Goal: Transaction & Acquisition: Purchase product/service

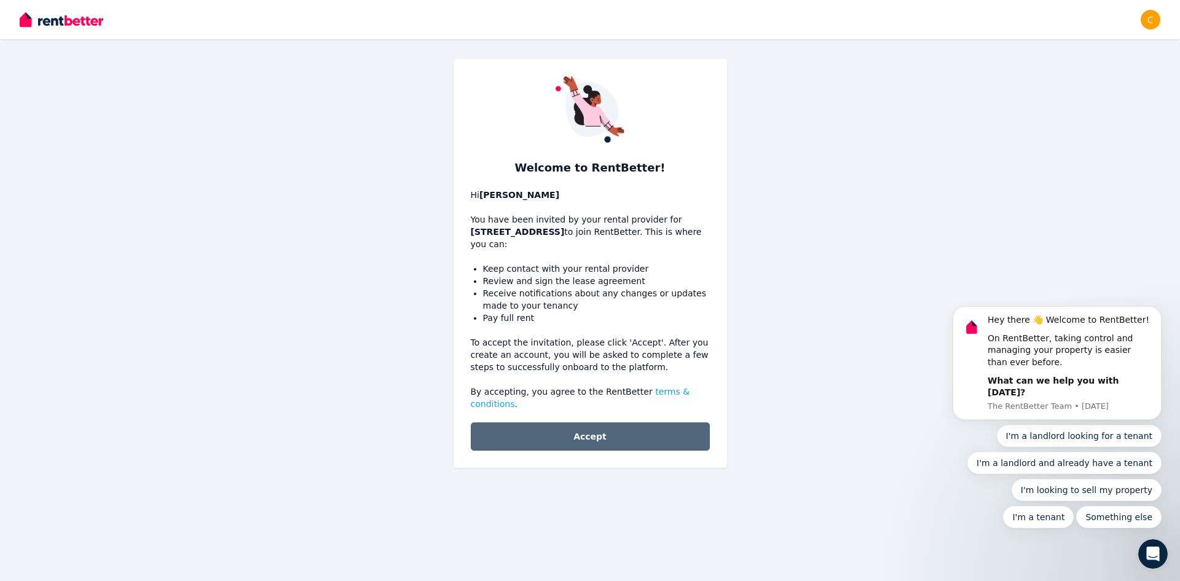
click at [616, 428] on button "Accept" at bounding box center [590, 436] width 239 height 28
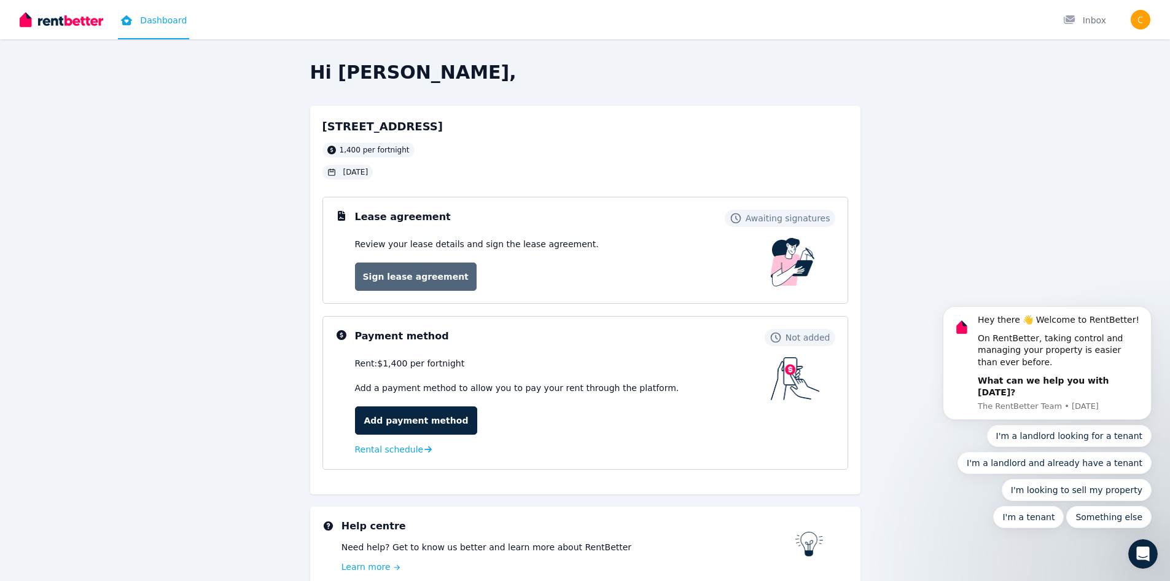
click at [421, 276] on link "Sign lease agreement" at bounding box center [416, 276] width 122 height 28
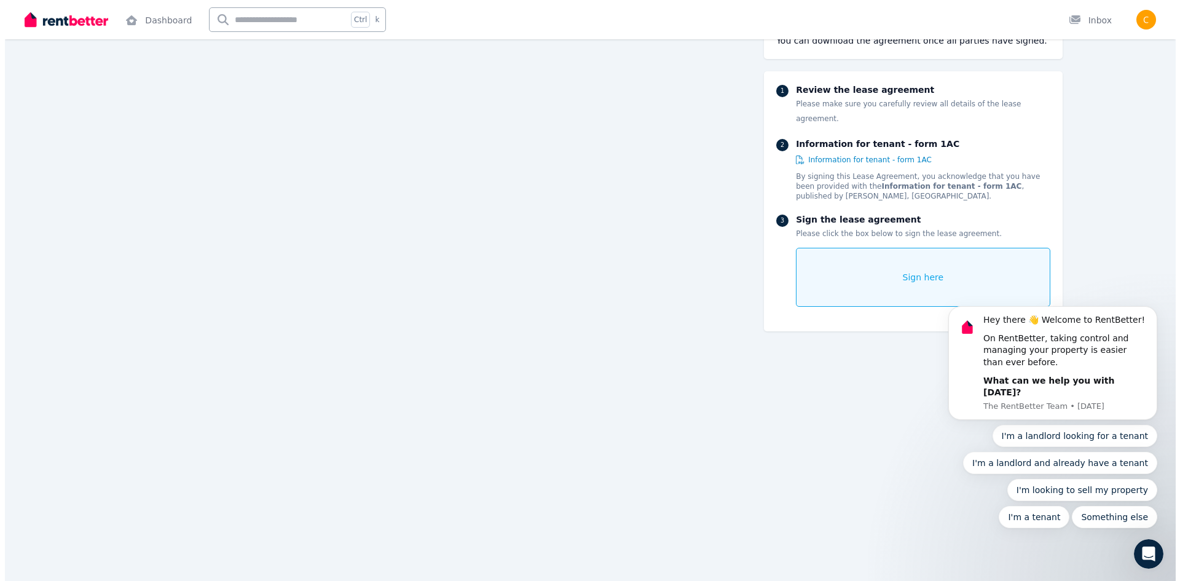
scroll to position [8684, 0]
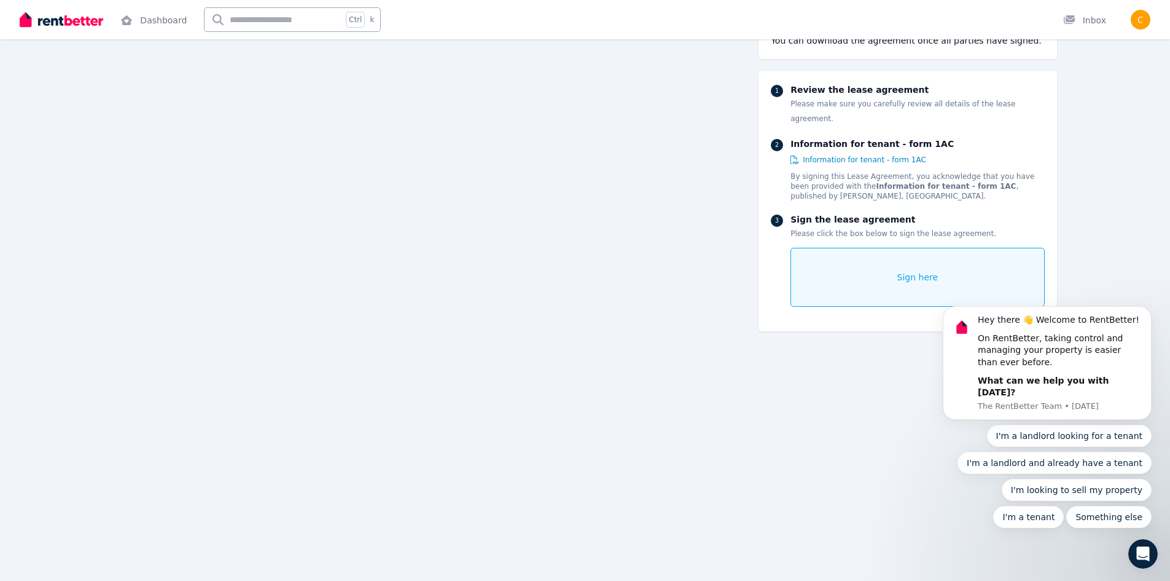
click at [891, 261] on div "Sign here" at bounding box center [918, 277] width 254 height 59
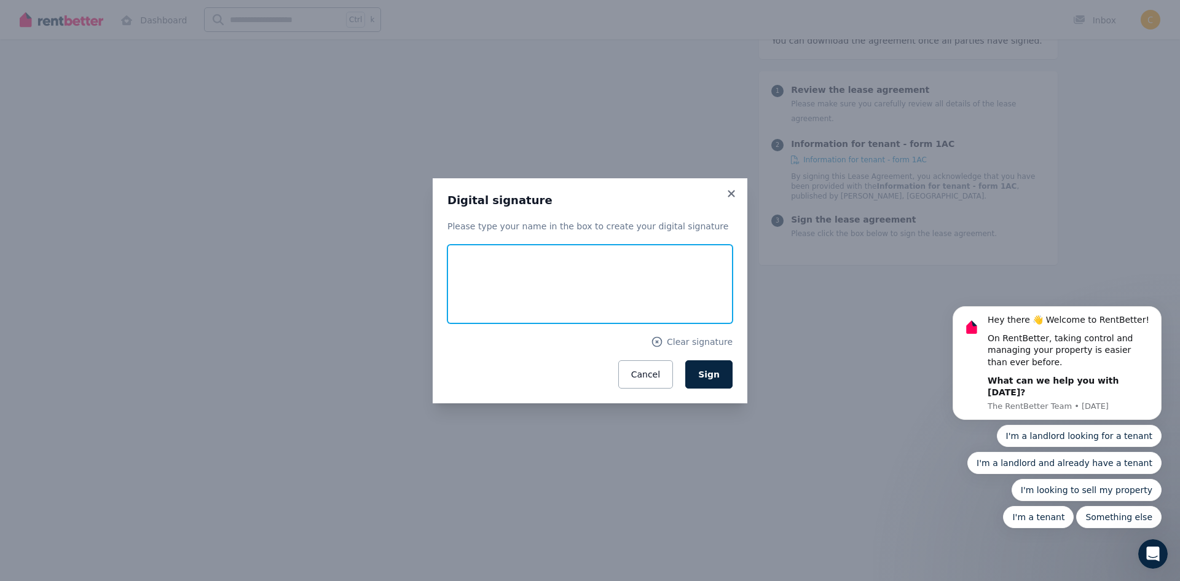
click at [571, 273] on input "text" at bounding box center [589, 284] width 285 height 79
type input "**********"
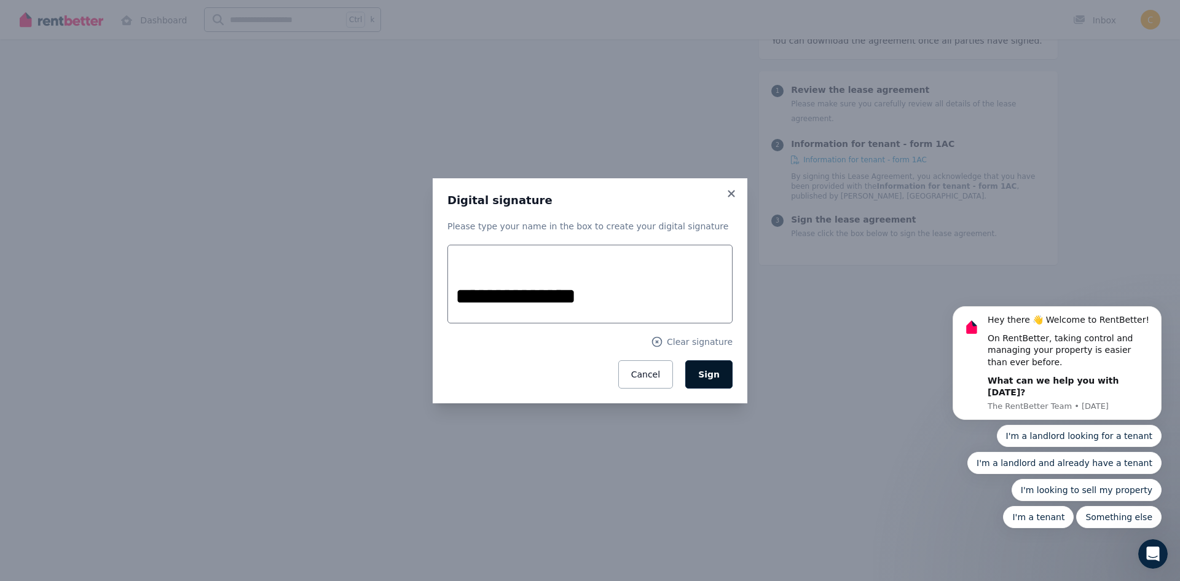
click at [721, 380] on button "Sign" at bounding box center [708, 374] width 47 height 28
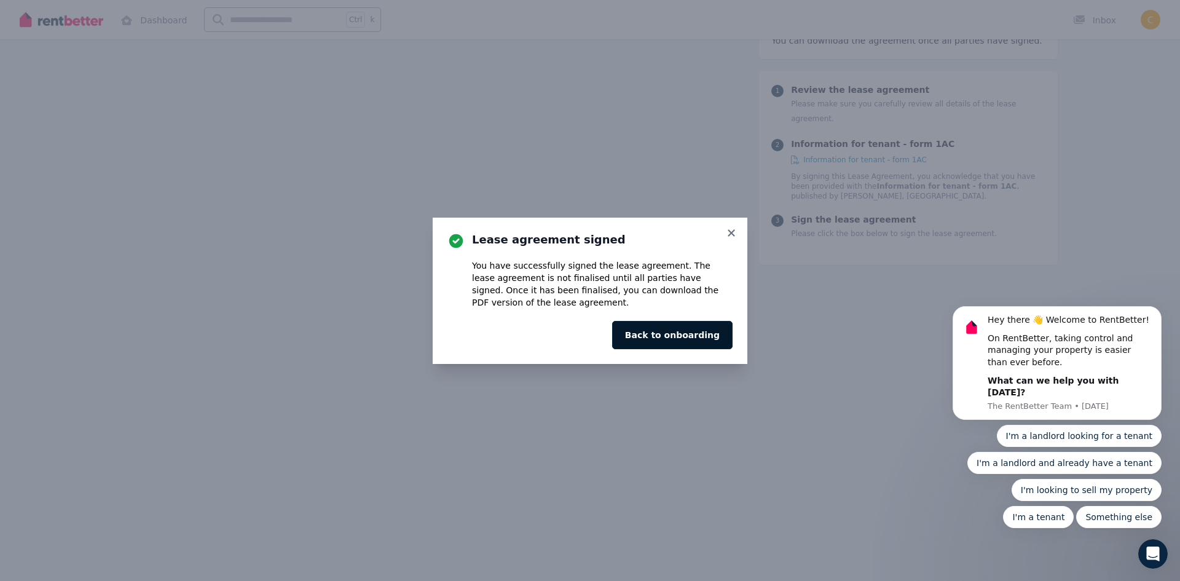
click at [664, 331] on button "Back to onboarding" at bounding box center [672, 335] width 120 height 28
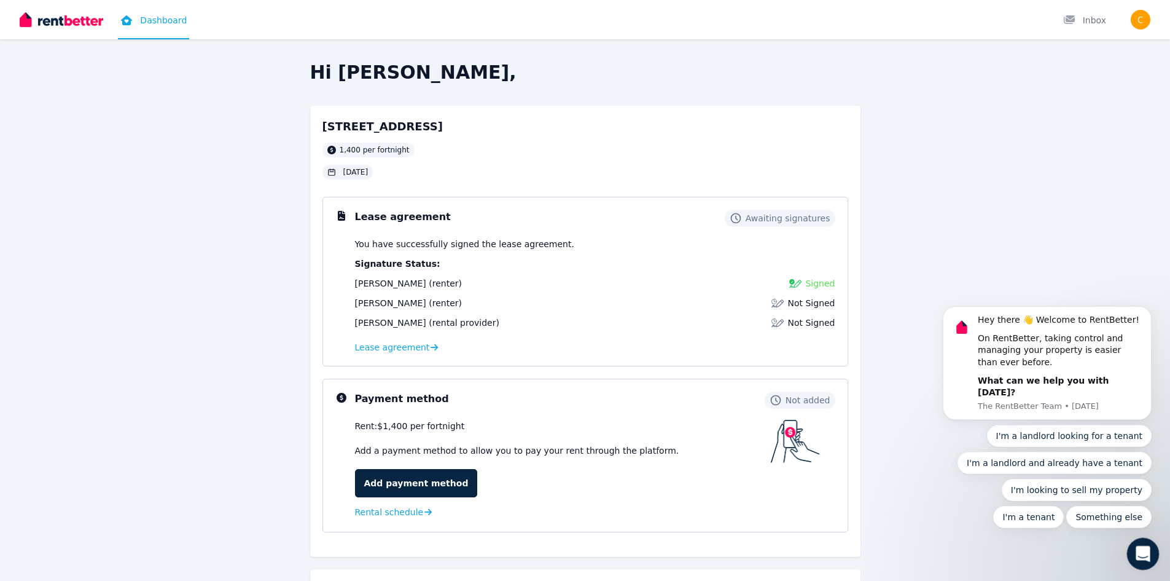
click at [1148, 554] on icon "Open Intercom Messenger" at bounding box center [1142, 552] width 20 height 20
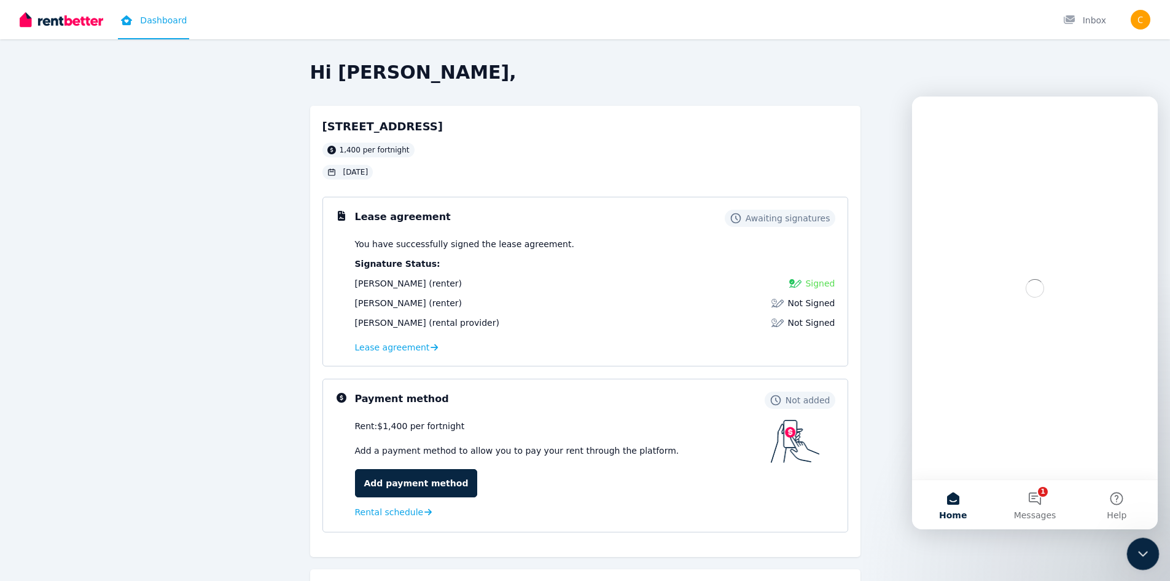
click at [1138, 554] on icon "Close Intercom Messenger" at bounding box center [1141, 551] width 15 height 15
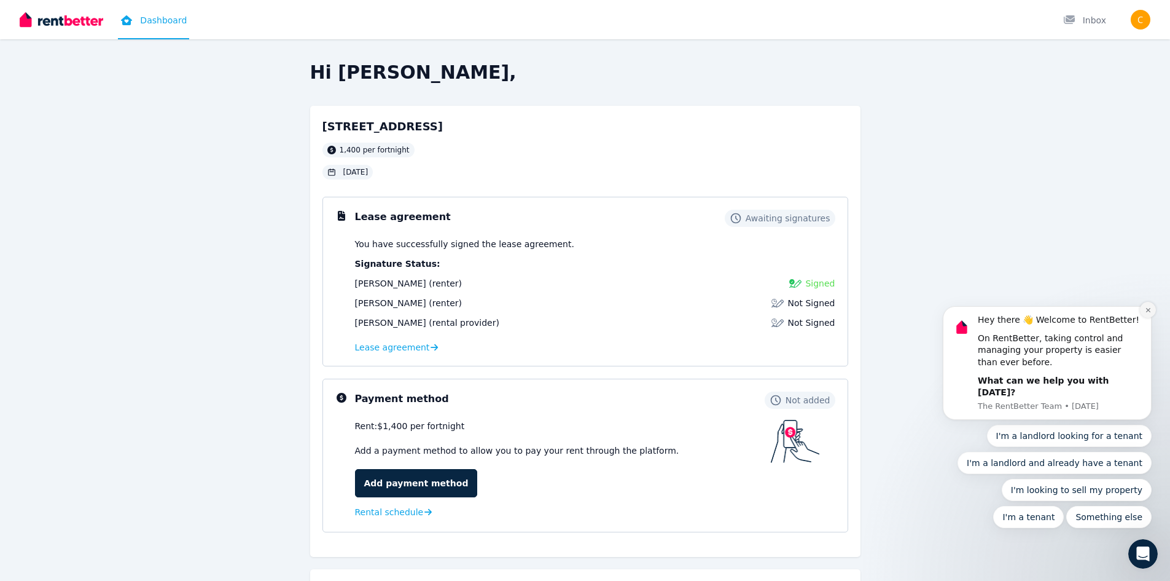
click at [1146, 318] on button "Dismiss notification" at bounding box center [1148, 310] width 16 height 16
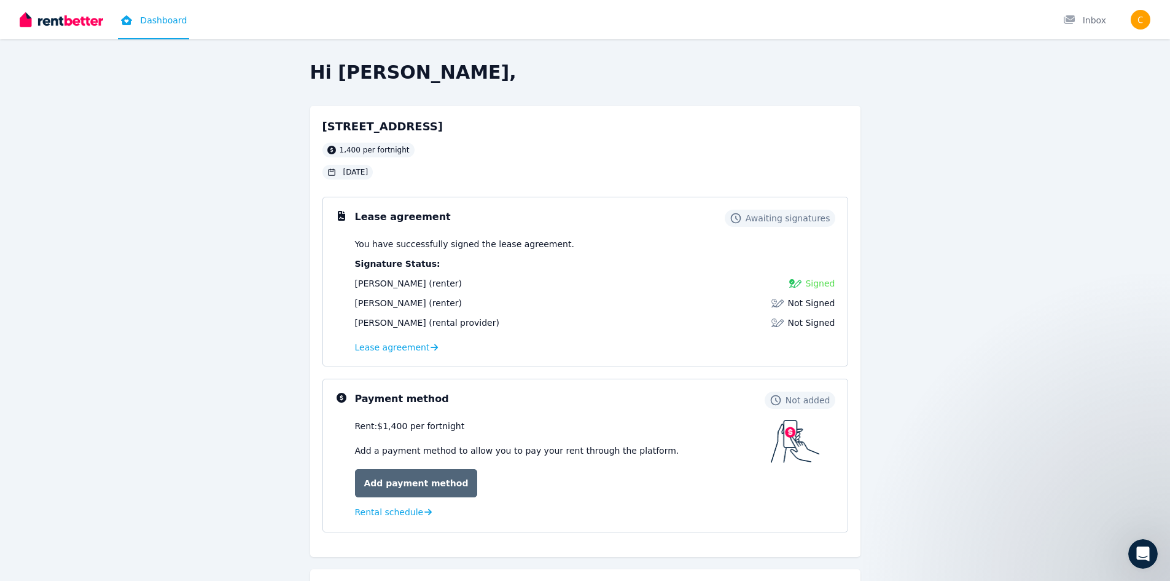
click at [415, 487] on link "Add payment method" at bounding box center [416, 483] width 123 height 28
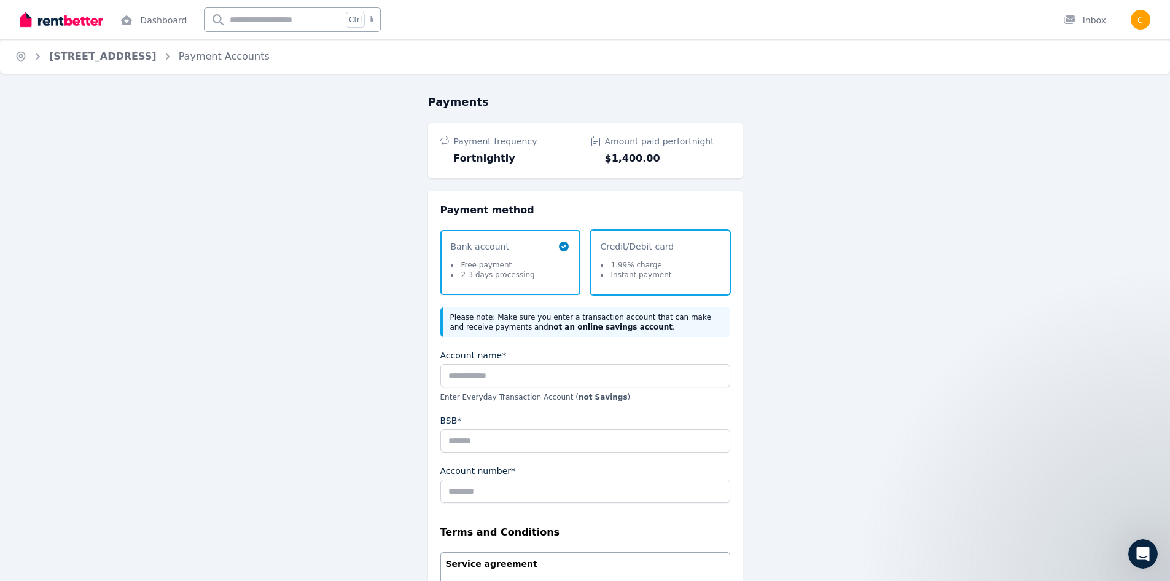
click at [640, 267] on li "1.99% charge" at bounding box center [636, 265] width 71 height 10
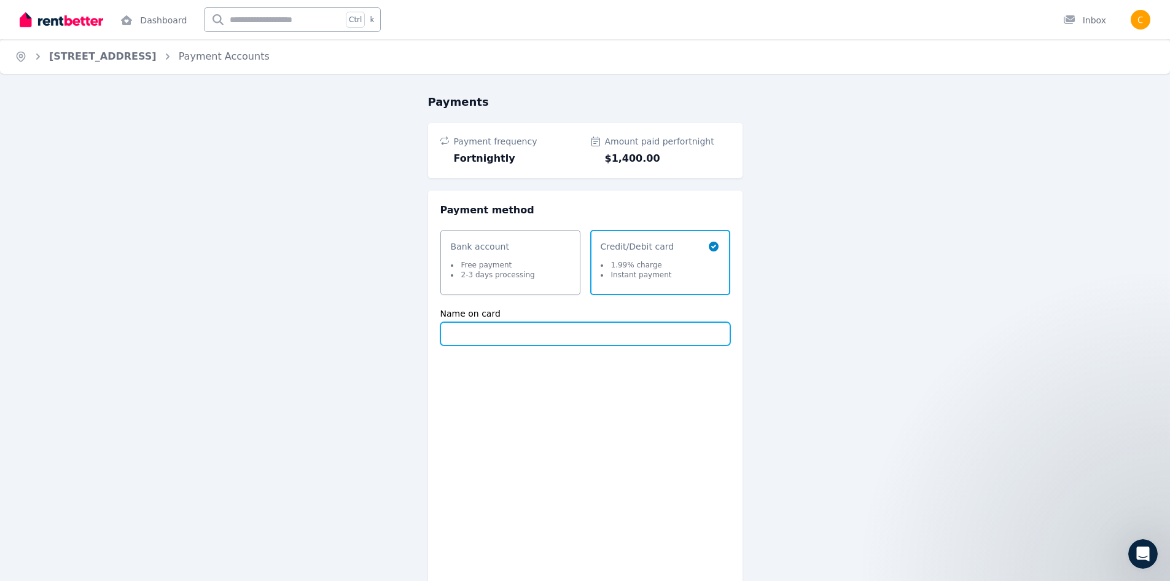
click at [521, 332] on input "Name on card" at bounding box center [586, 333] width 290 height 23
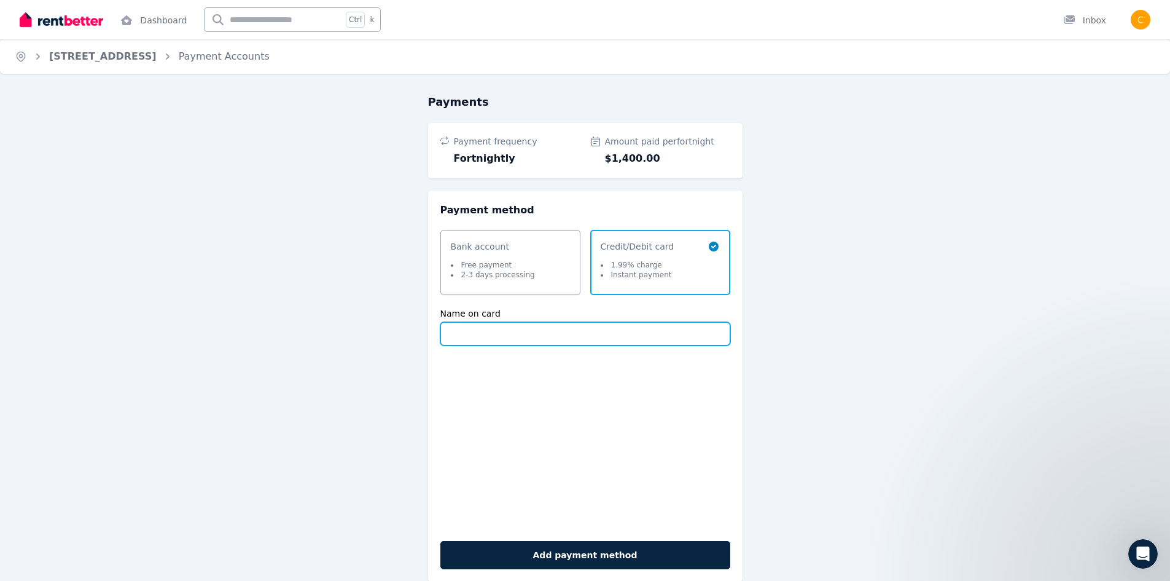
click at [463, 332] on input "Name on card" at bounding box center [586, 333] width 290 height 23
type input "**********"
click at [397, 292] on div "**********" at bounding box center [585, 354] width 551 height 522
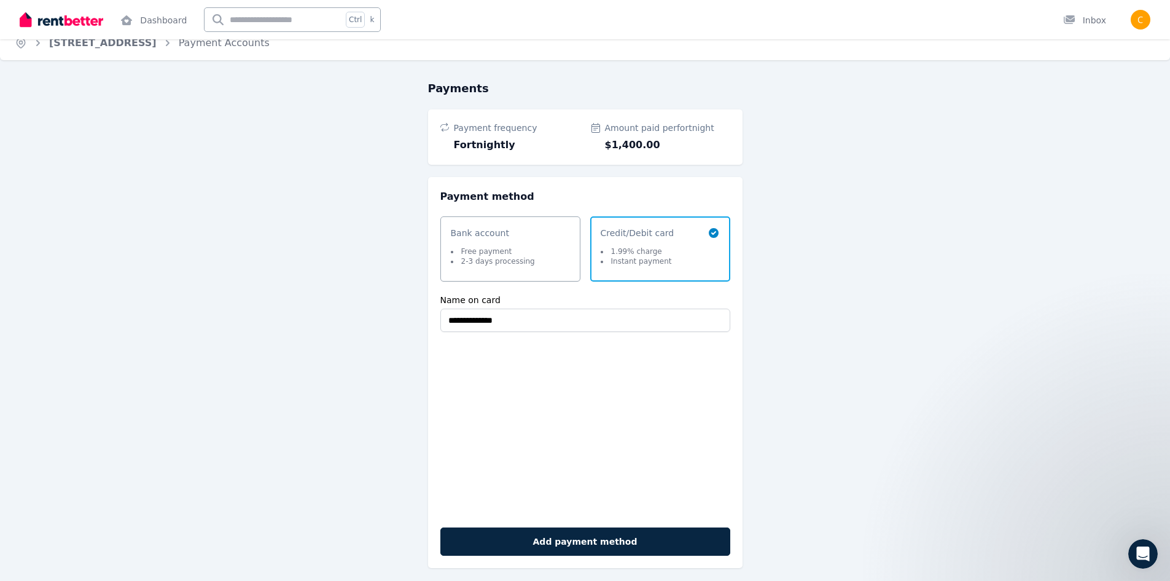
scroll to position [57, 0]
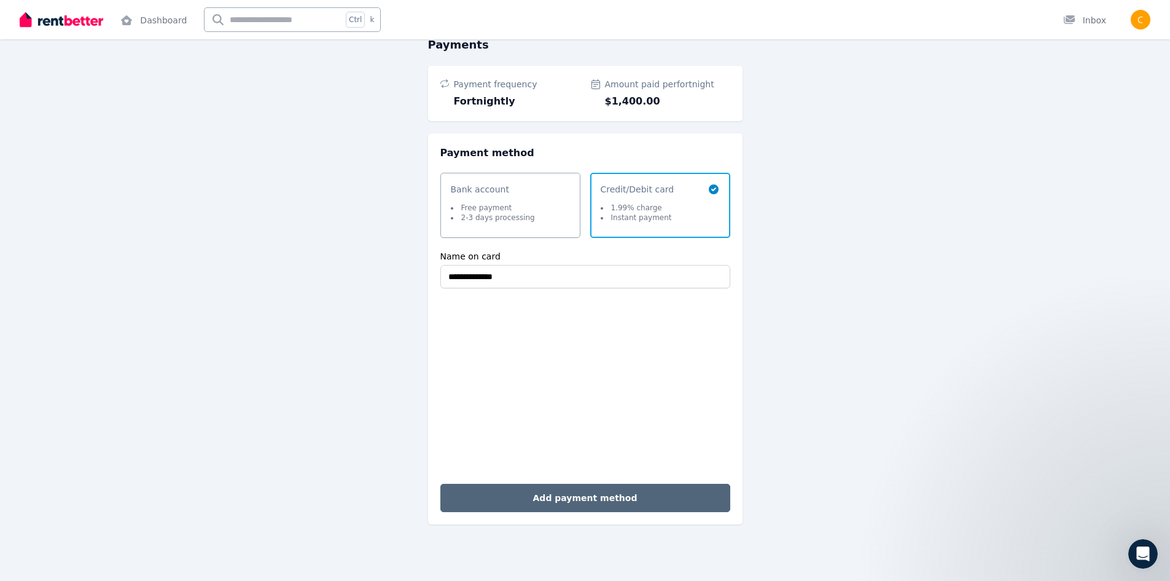
click at [604, 503] on button "Add payment method" at bounding box center [586, 498] width 290 height 28
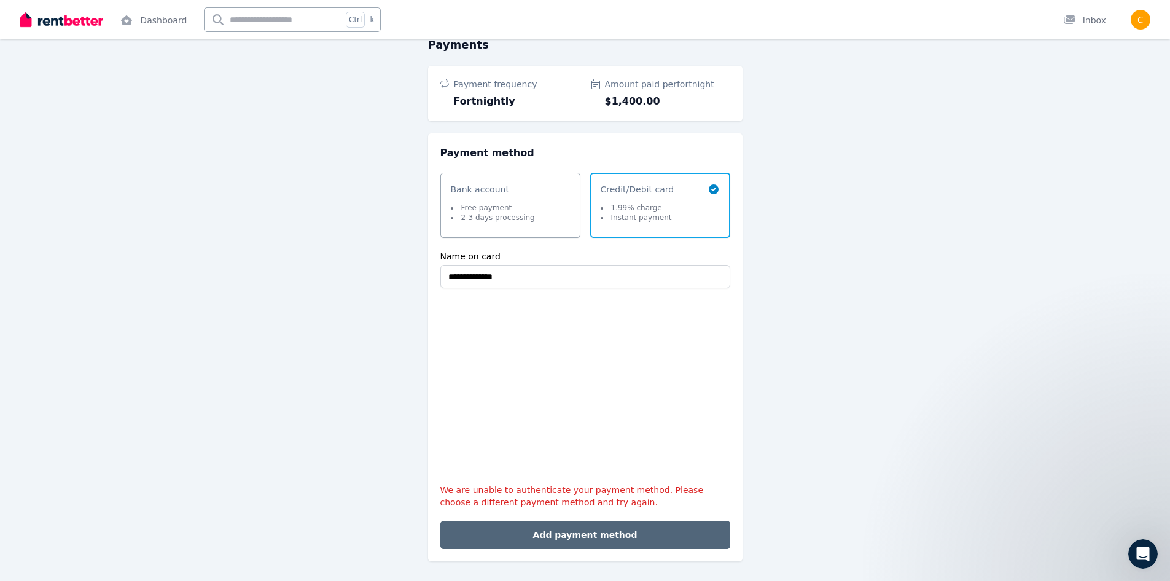
click at [602, 535] on button "Add payment method" at bounding box center [586, 534] width 290 height 28
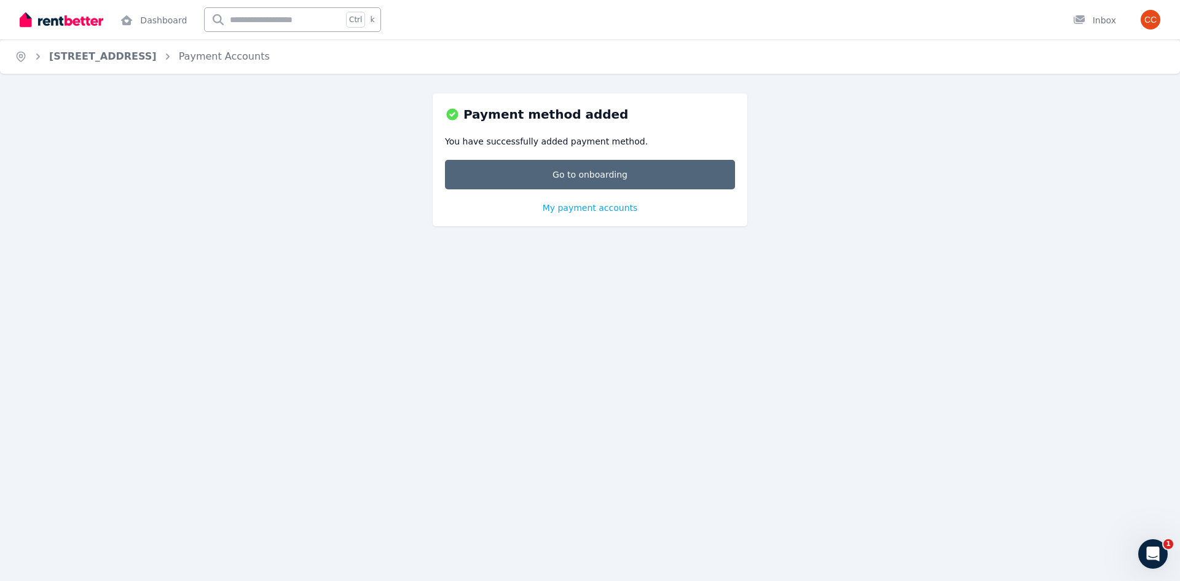
click at [597, 165] on link "Go to onboarding" at bounding box center [590, 174] width 290 height 29
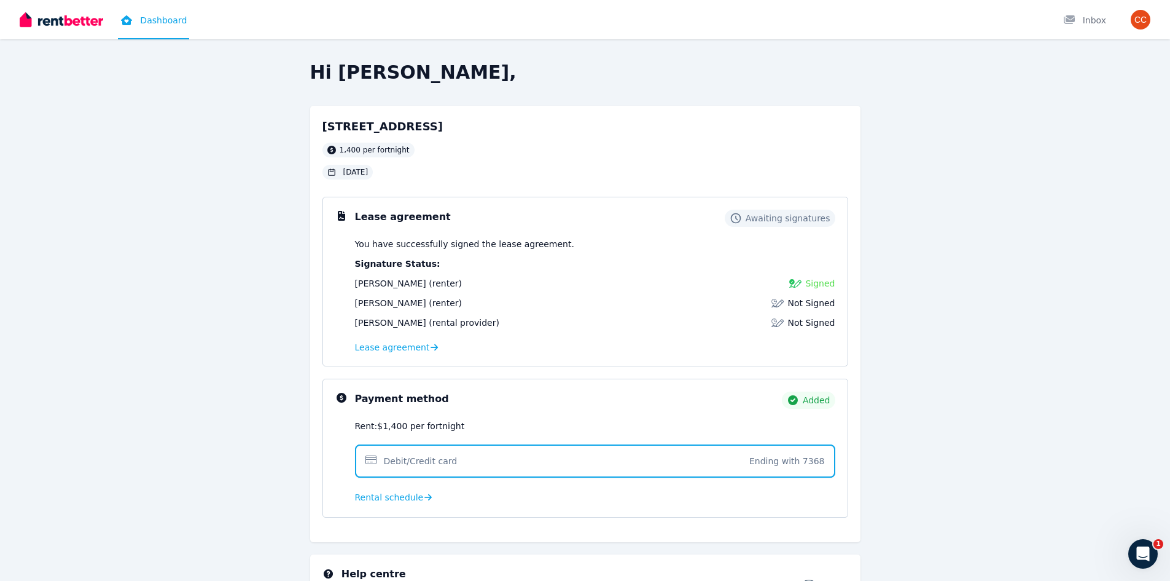
click at [425, 469] on span at bounding box center [595, 460] width 480 height 33
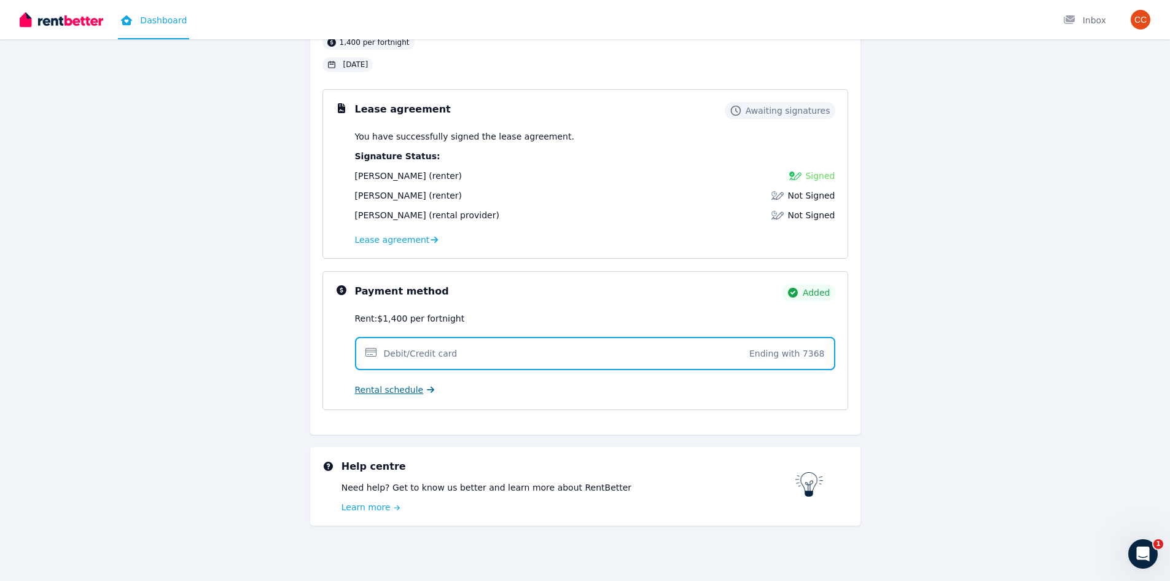
scroll to position [109, 0]
click at [389, 387] on span "Rental schedule" at bounding box center [389, 388] width 69 height 12
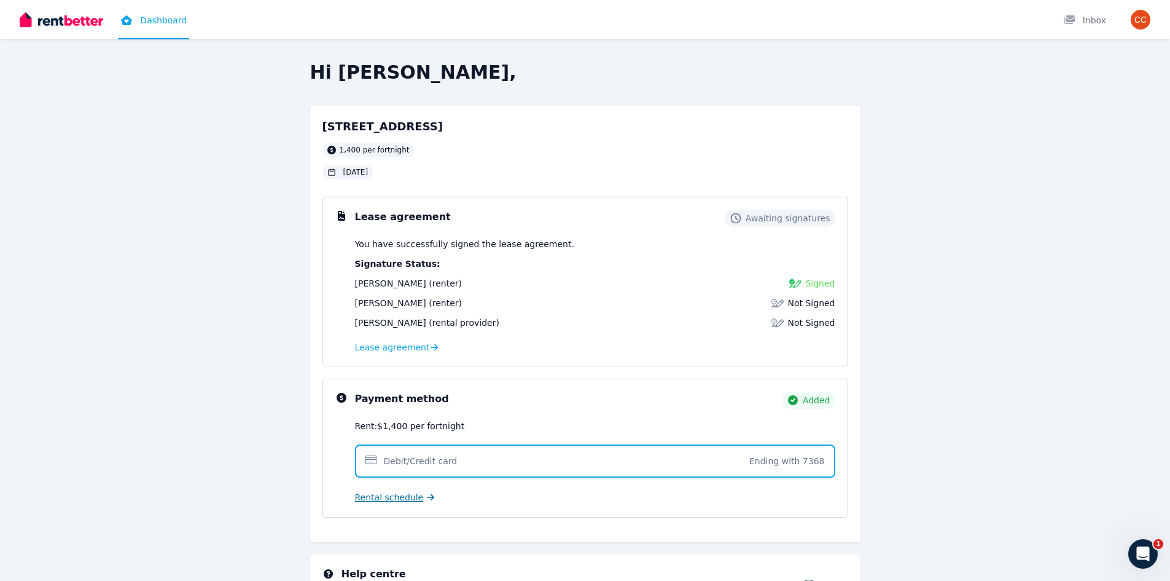
click at [412, 495] on span "Rental schedule" at bounding box center [389, 497] width 69 height 12
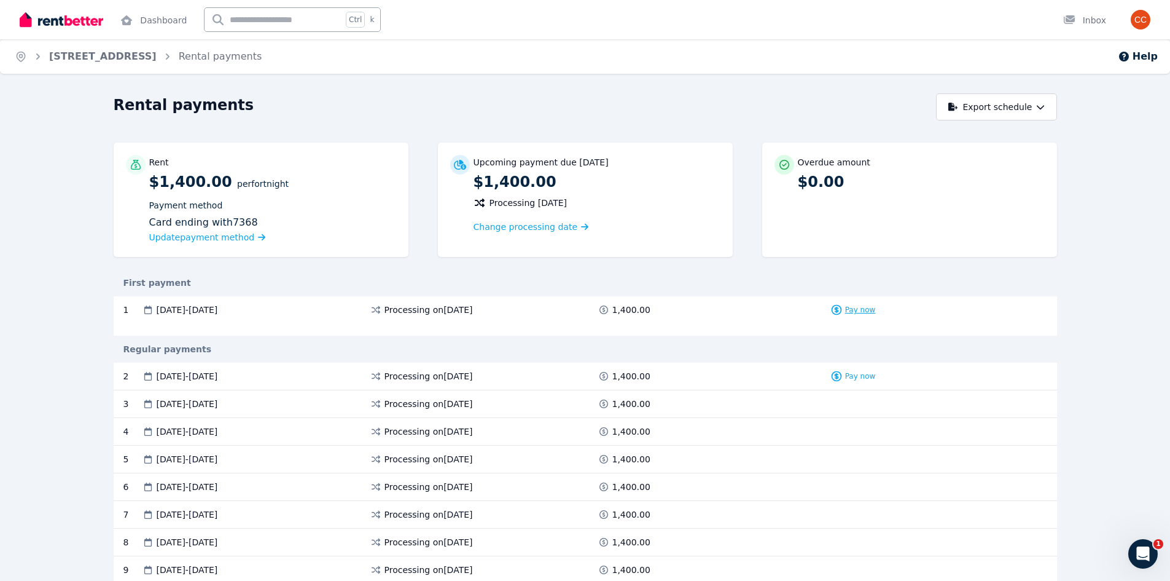
click at [863, 310] on span "Pay now" at bounding box center [860, 310] width 31 height 10
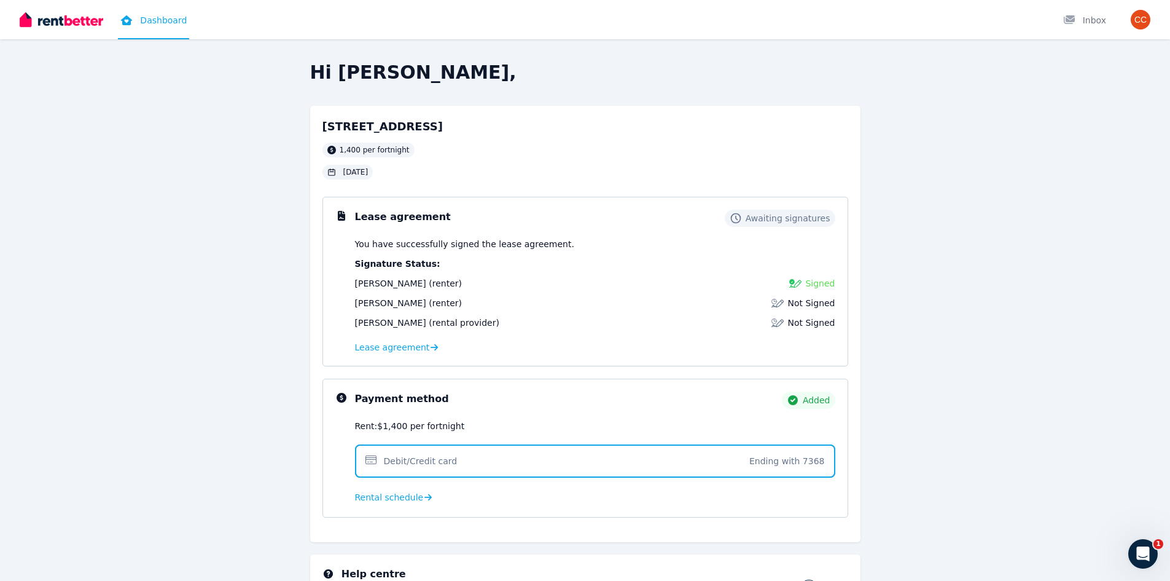
click at [169, 17] on link "Dashboard" at bounding box center [153, 19] width 71 height 39
click at [399, 501] on span "Rental schedule" at bounding box center [389, 497] width 69 height 12
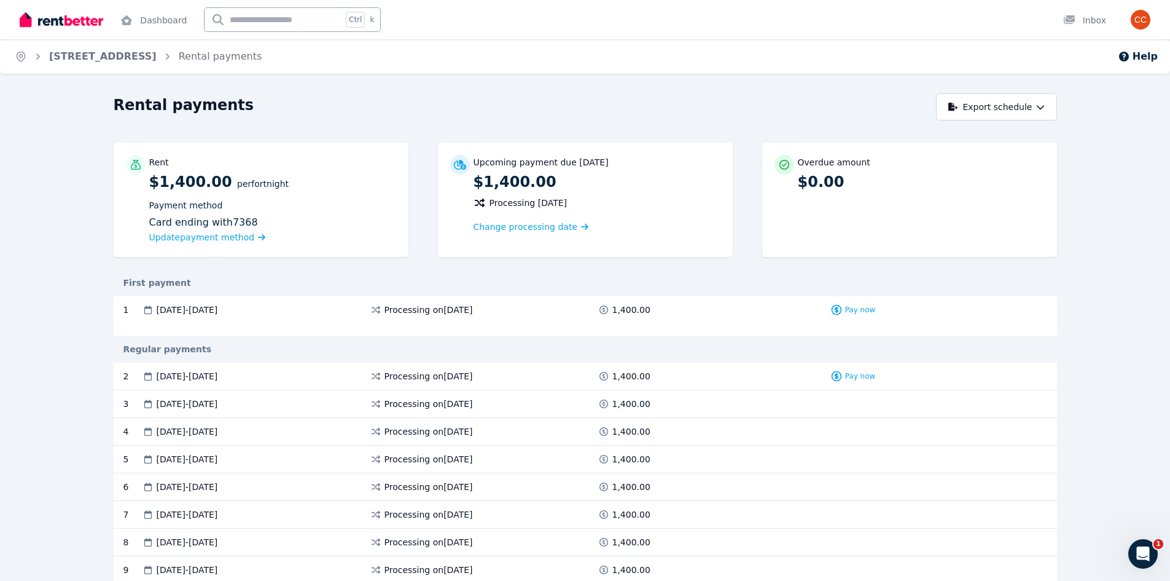
click at [798, 173] on div "Overdue amount $0.00" at bounding box center [910, 173] width 270 height 37
click at [444, 310] on span "Processing on 1 Sept 2025" at bounding box center [429, 310] width 88 height 12
click at [500, 227] on span "Change processing date" at bounding box center [526, 227] width 104 height 12
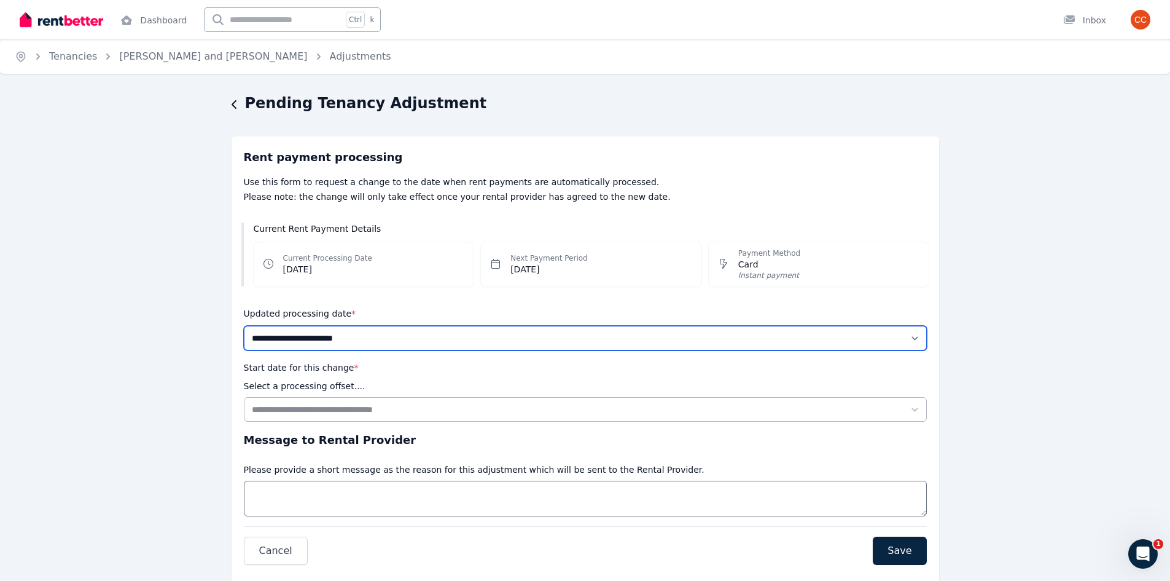
click at [321, 334] on select "**********" at bounding box center [585, 338] width 683 height 25
click at [319, 335] on select "**********" at bounding box center [585, 338] width 683 height 25
click at [119, 269] on div "**********" at bounding box center [585, 359] width 1170 height 533
click at [232, 102] on icon "button" at bounding box center [235, 105] width 6 height 10
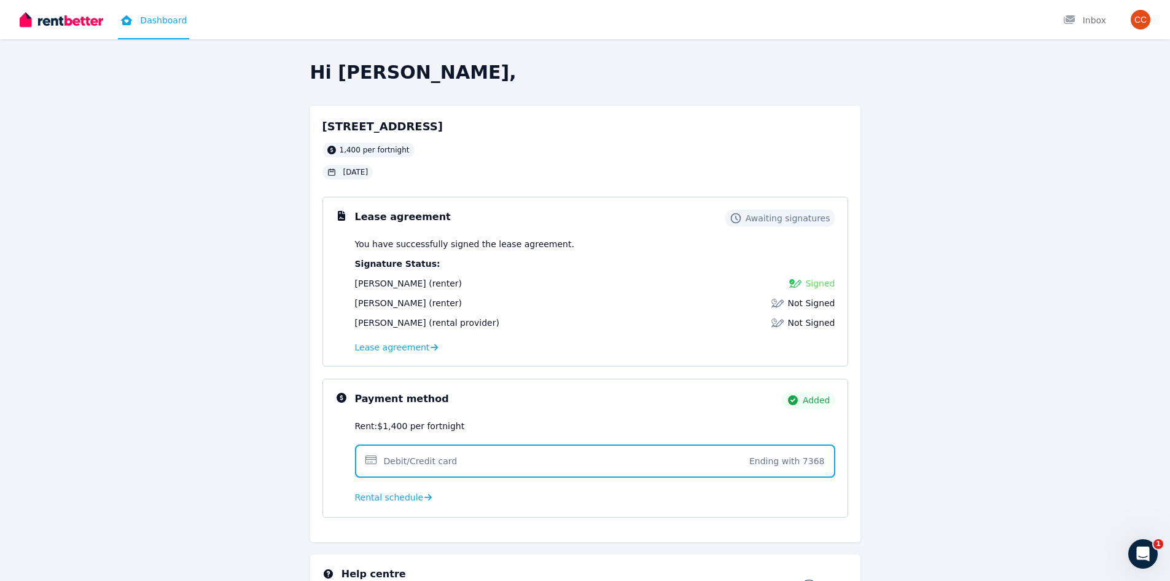
click at [145, 25] on link "Dashboard" at bounding box center [153, 19] width 71 height 39
click at [391, 498] on span "Rental schedule" at bounding box center [389, 497] width 69 height 12
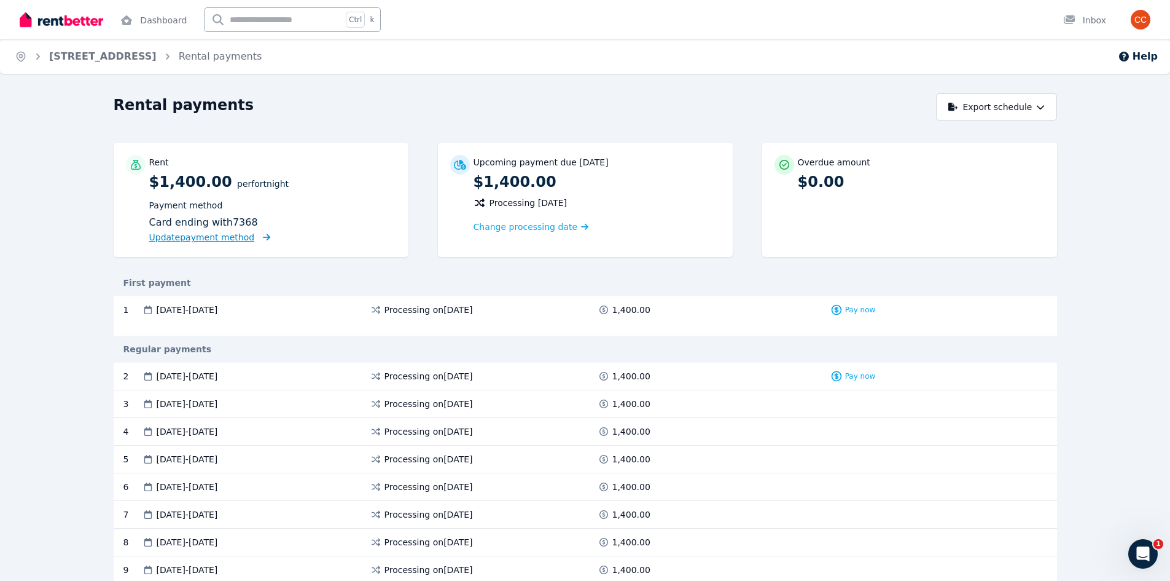
click at [229, 232] on span "Update payment method" at bounding box center [202, 237] width 106 height 10
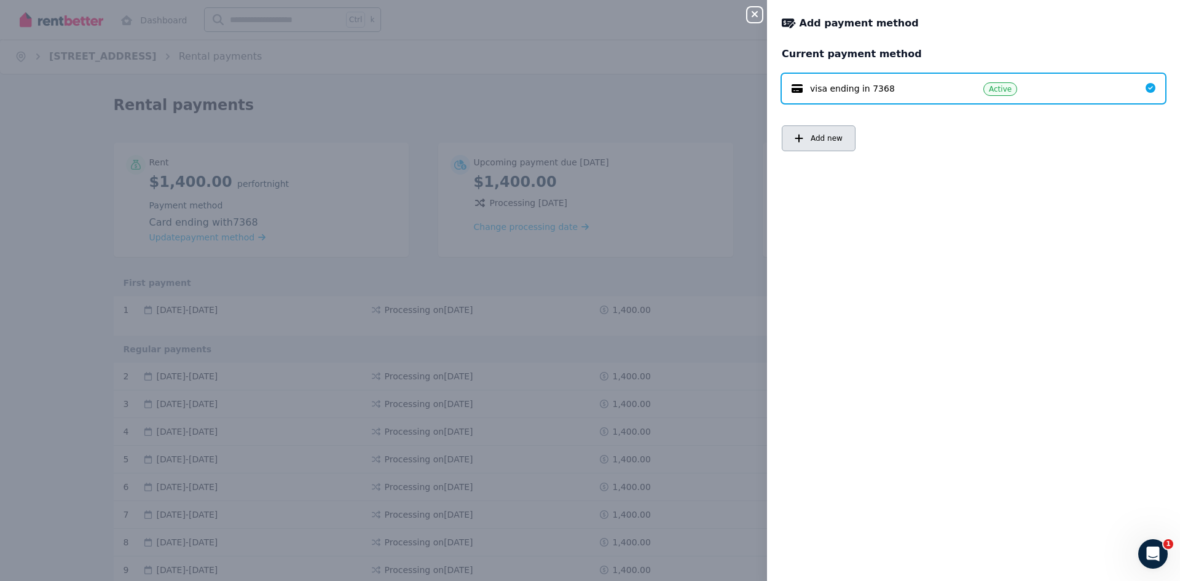
click at [810, 140] on span "Add new" at bounding box center [826, 138] width 32 height 10
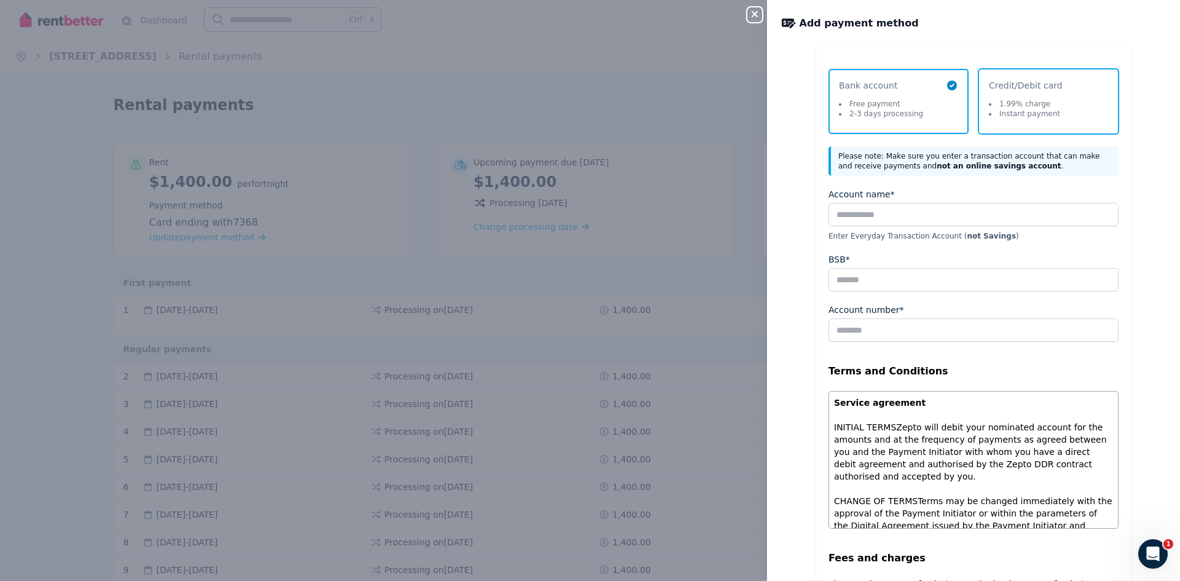
click at [1038, 117] on li "Instant payment" at bounding box center [1024, 114] width 71 height 10
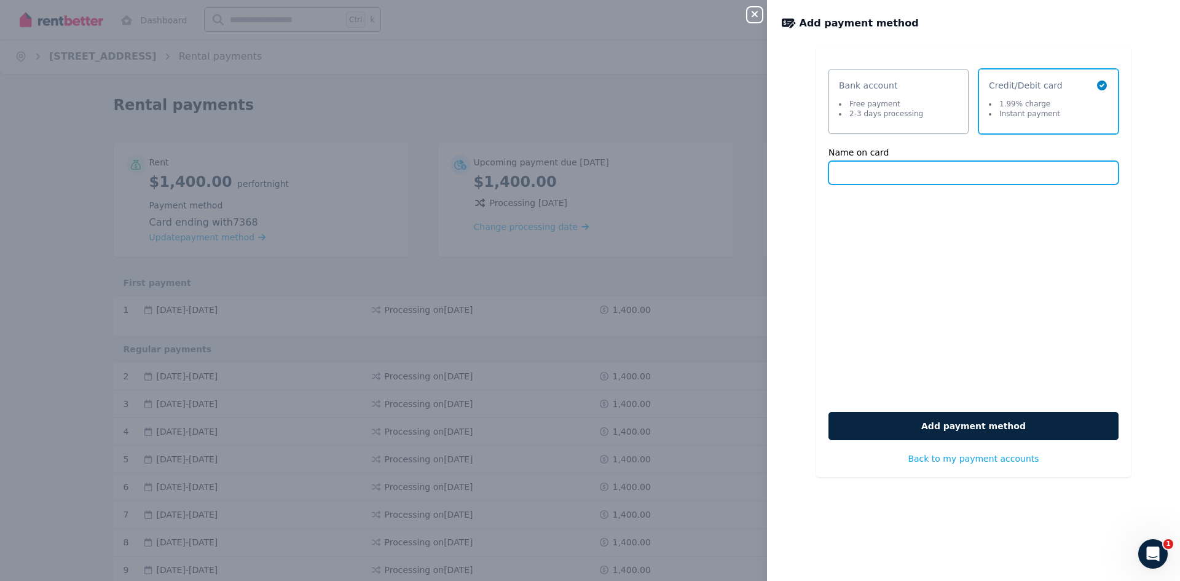
click at [901, 174] on input "Name on card" at bounding box center [973, 172] width 290 height 23
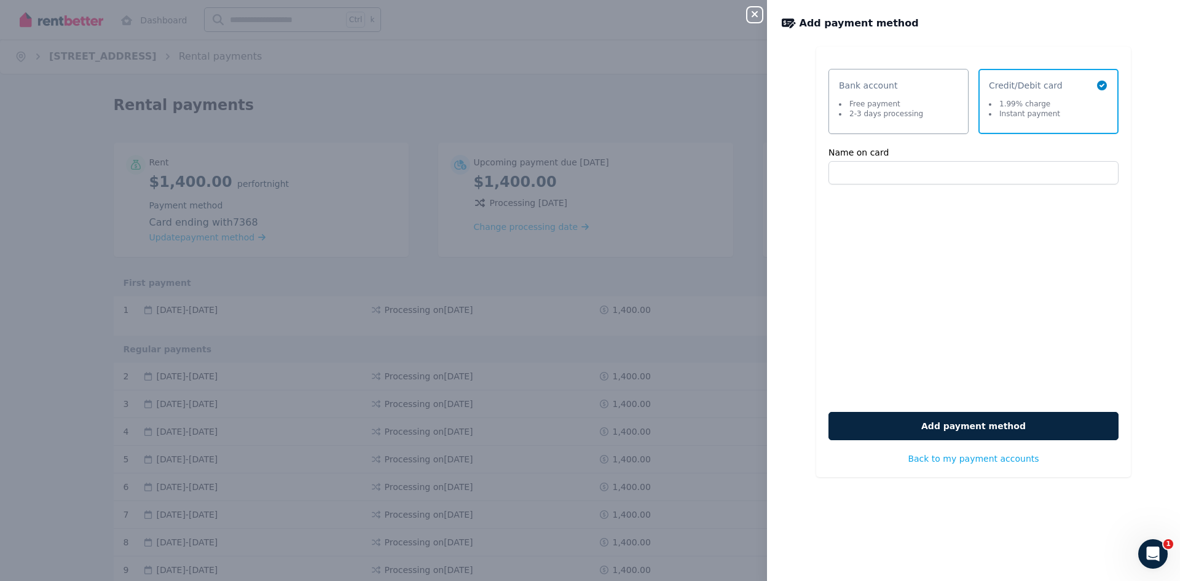
click at [454, 77] on div "Close panel Add payment method Select a payment method Bank account Free paymen…" at bounding box center [590, 290] width 1180 height 581
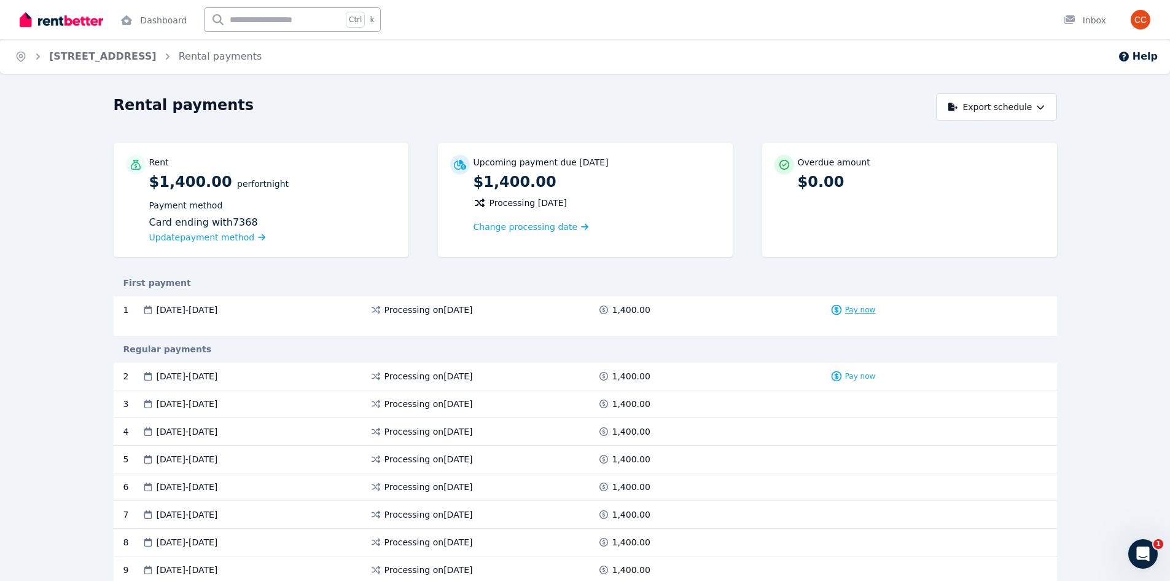
click at [852, 308] on span "Pay now" at bounding box center [860, 310] width 31 height 10
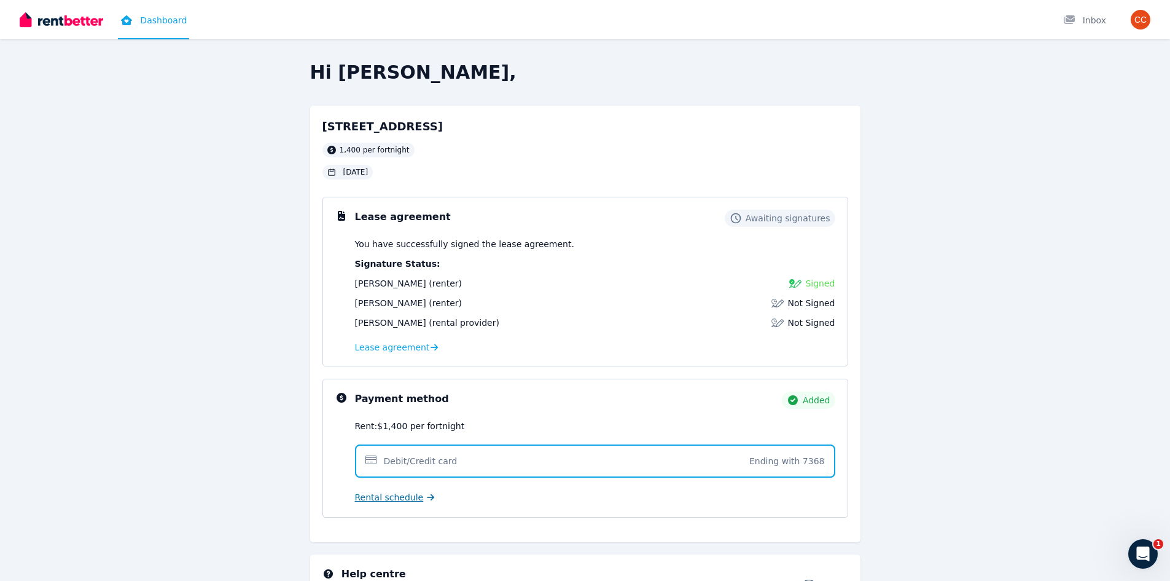
click at [396, 498] on span "Rental schedule" at bounding box center [389, 497] width 69 height 12
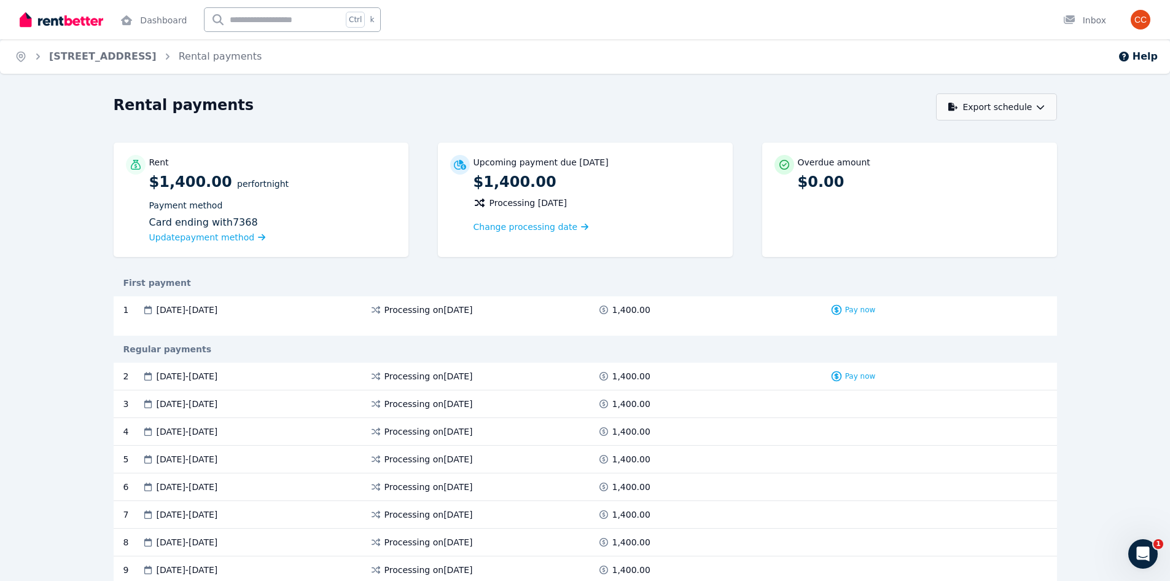
click at [1003, 101] on button "Export schedule" at bounding box center [996, 106] width 121 height 27
click at [963, 145] on button "PDF" at bounding box center [991, 139] width 138 height 22
click at [852, 307] on span "Pay now" at bounding box center [860, 310] width 31 height 10
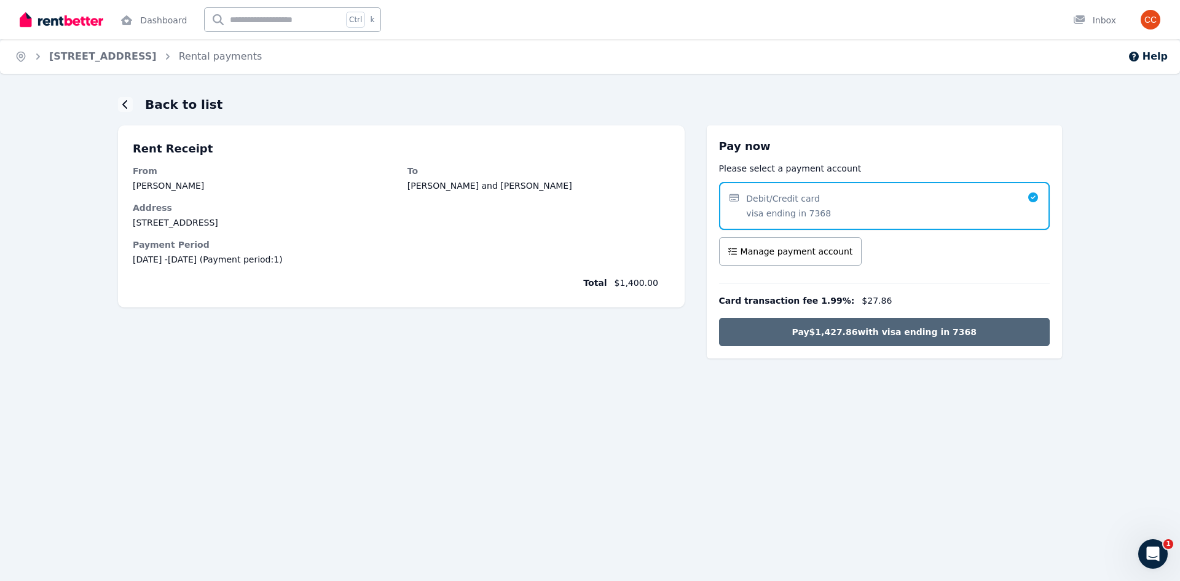
click at [872, 335] on span "Pay $1,427.86 with visa ending in 7368" at bounding box center [884, 332] width 184 height 12
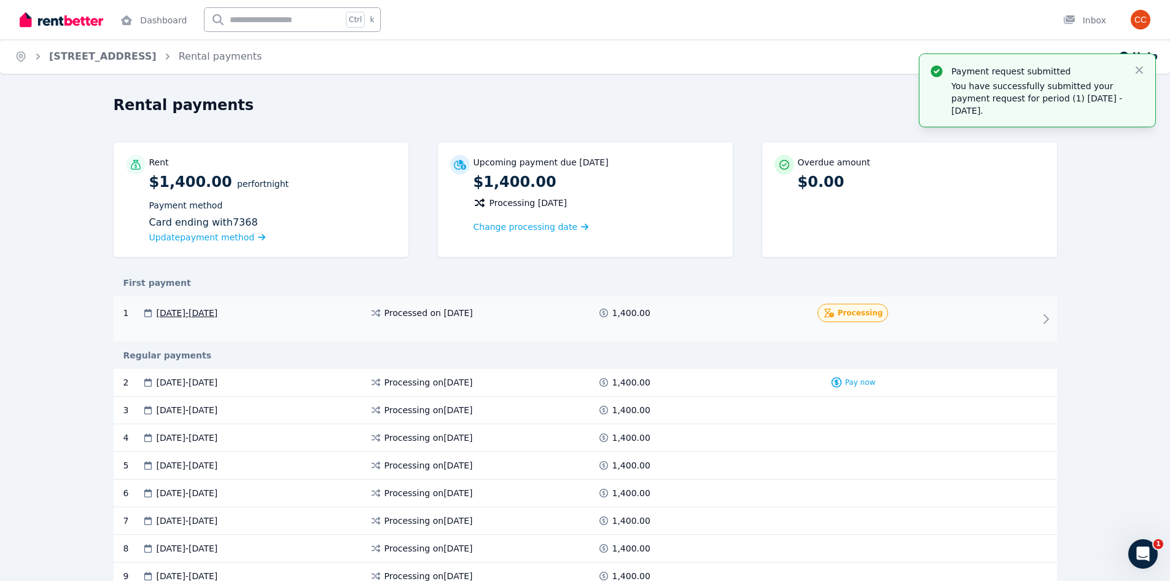
click at [1042, 312] on icon at bounding box center [1046, 319] width 15 height 15
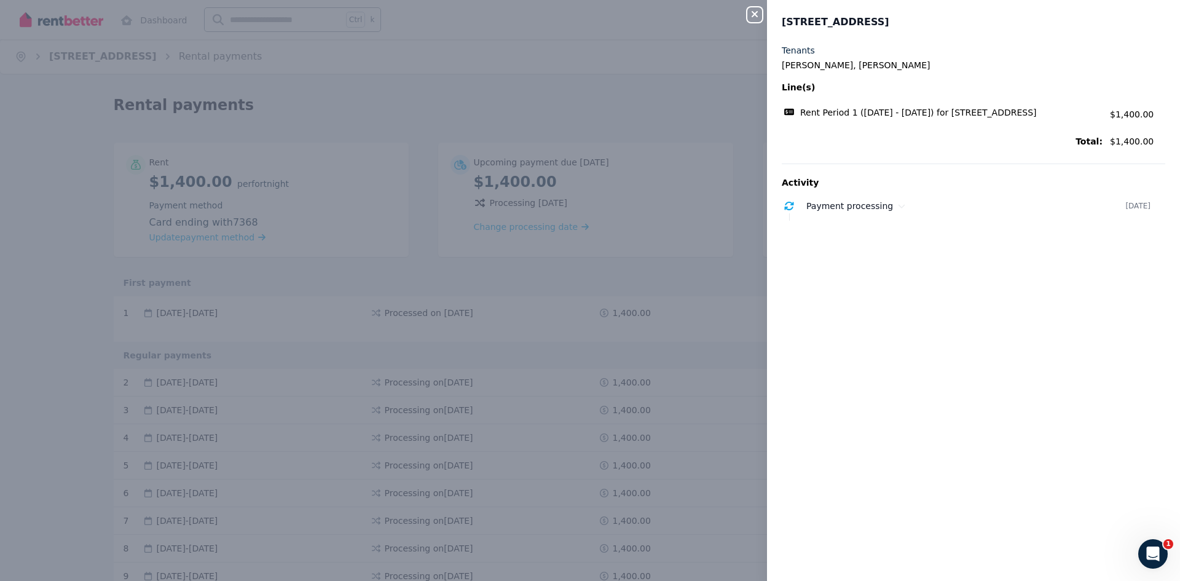
click at [472, 53] on div "Close panel 22 Clovelly Cres, Lynwood Tenants Clare Crabtree, Harrison Barber L…" at bounding box center [590, 290] width 1180 height 581
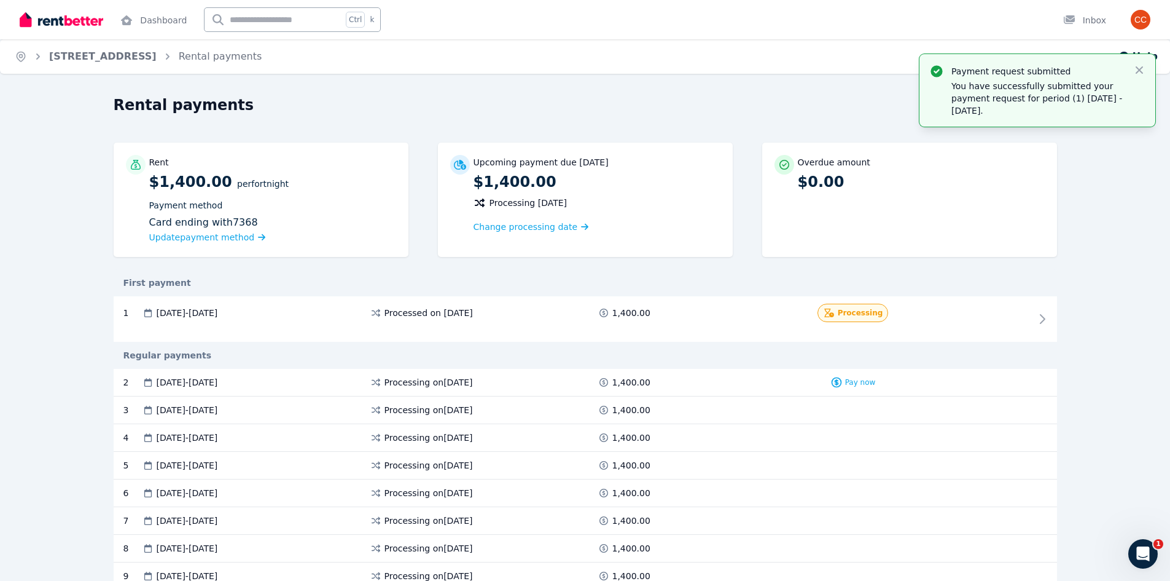
click at [731, 85] on div "Home 22 Clovelly Cres, Lynwood Rental payments Help Rental payments Export sche…" at bounding box center [585, 290] width 1170 height 581
click at [218, 383] on span "14 Sep 2025 - 27 Sep 2025" at bounding box center [187, 382] width 61 height 12
click at [710, 95] on div "Rental payments" at bounding box center [522, 106] width 816 height 23
click at [1135, 65] on icon "button" at bounding box center [1140, 70] width 12 height 12
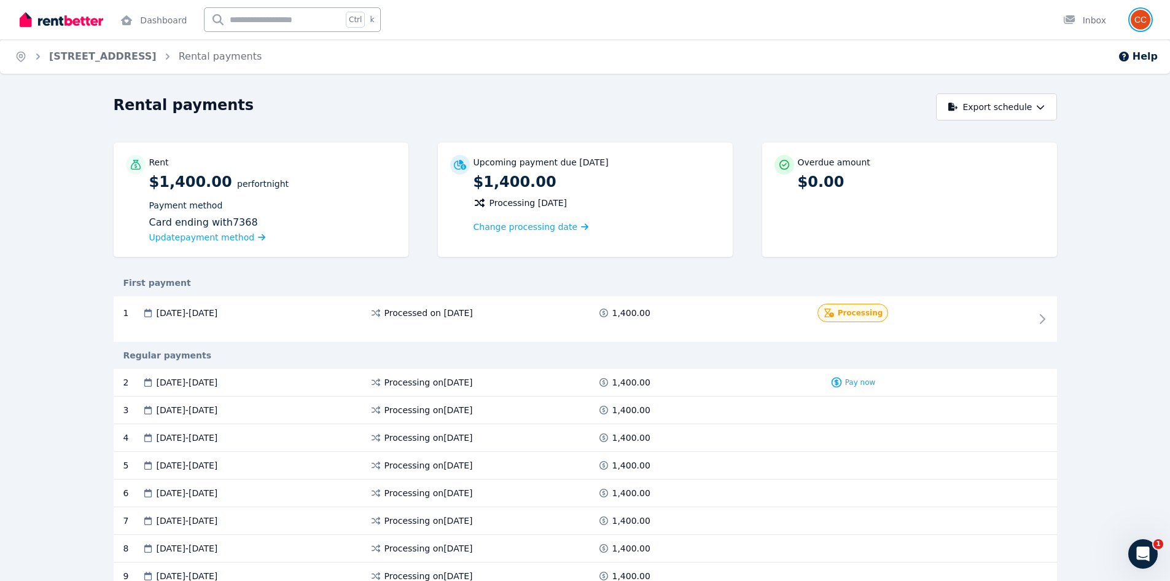
click at [1143, 26] on img "button" at bounding box center [1141, 20] width 20 height 20
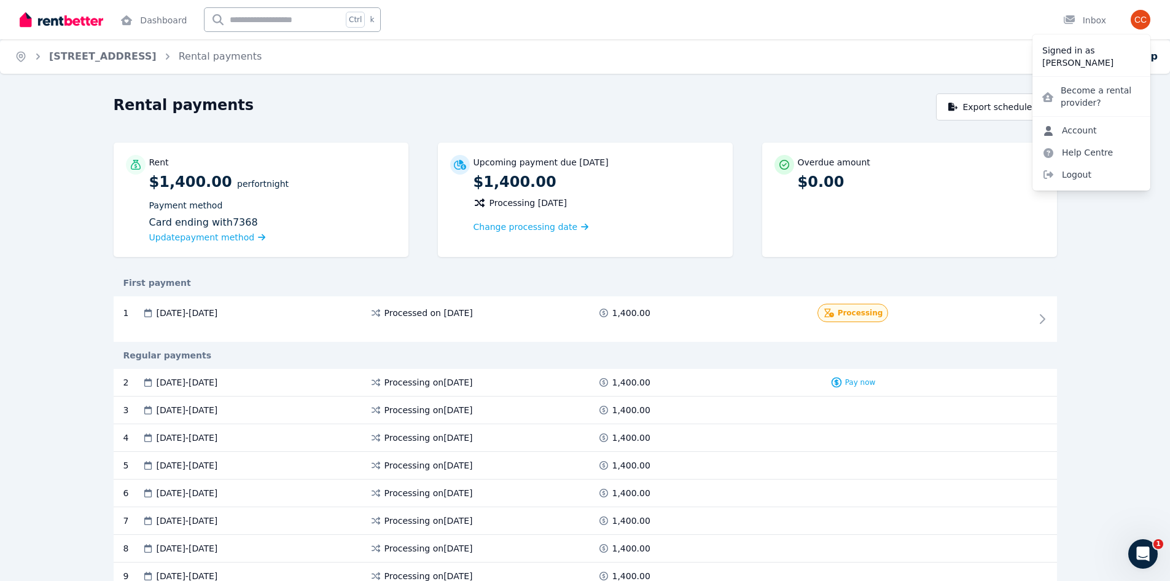
click at [1078, 132] on link "Account" at bounding box center [1070, 130] width 74 height 22
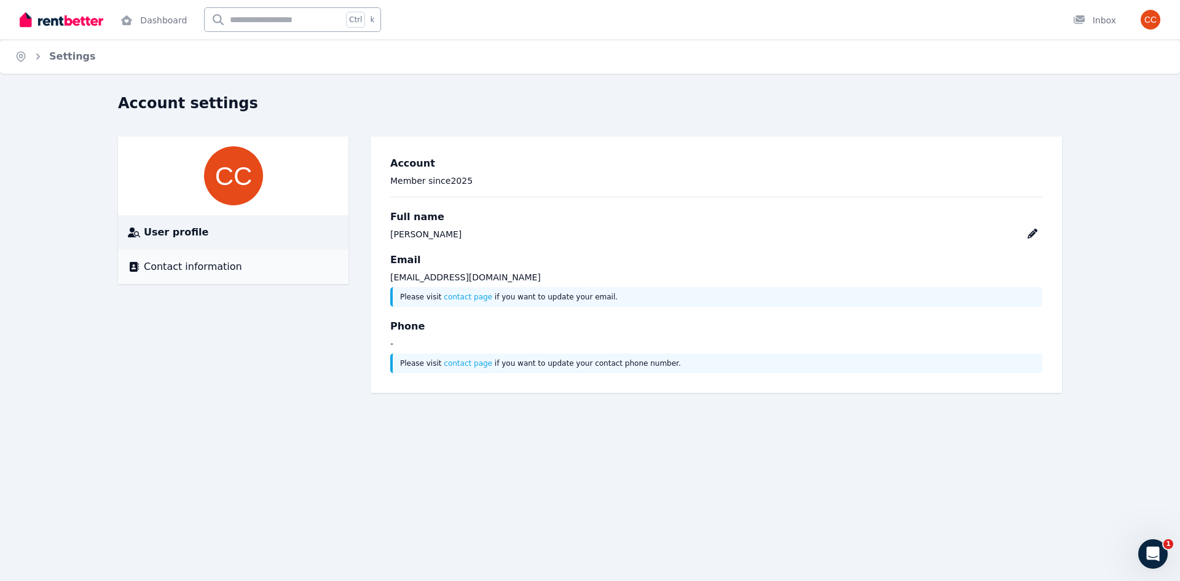
click at [168, 271] on span "Contact information" at bounding box center [193, 266] width 98 height 15
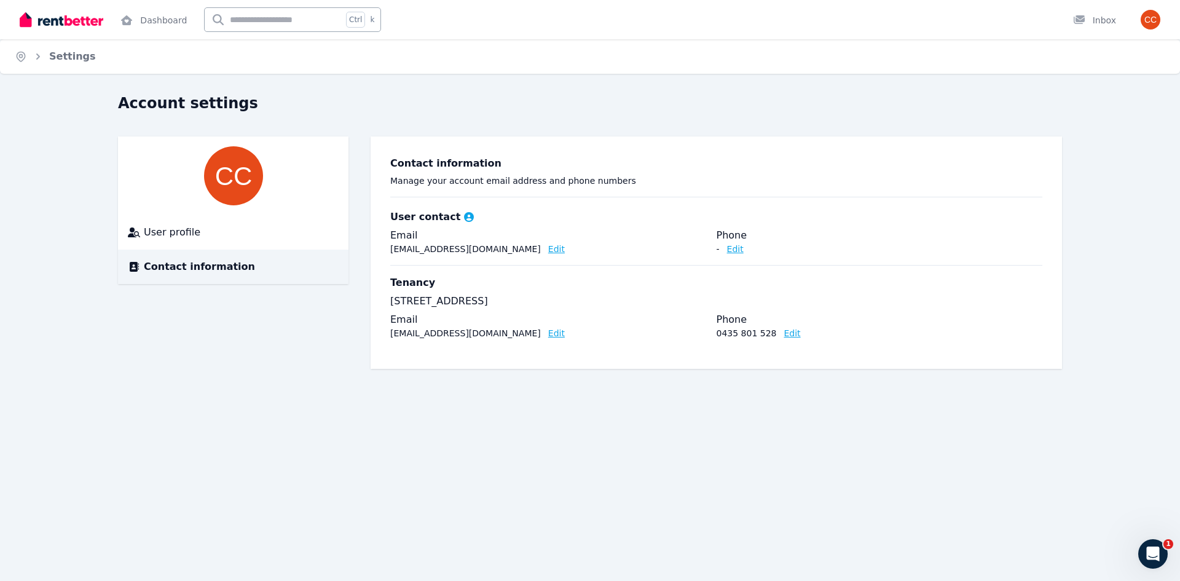
click at [259, 167] on img at bounding box center [233, 175] width 59 height 59
click at [192, 227] on span "User profile" at bounding box center [172, 232] width 57 height 15
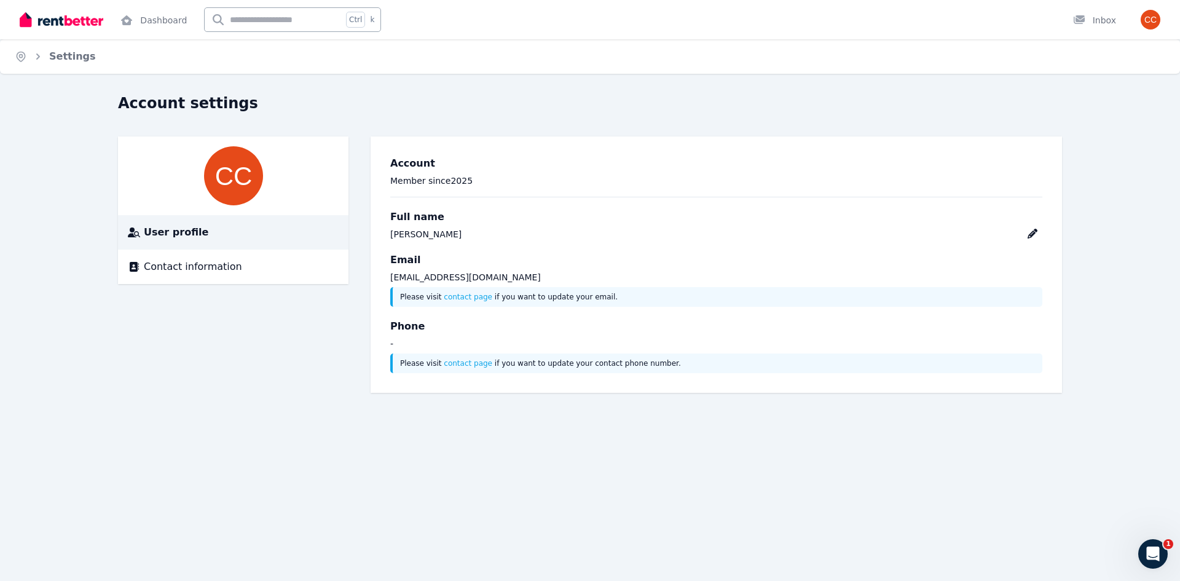
click at [234, 161] on img at bounding box center [233, 175] width 59 height 59
click at [25, 58] on icon "Breadcrumb" at bounding box center [21, 56] width 12 height 12
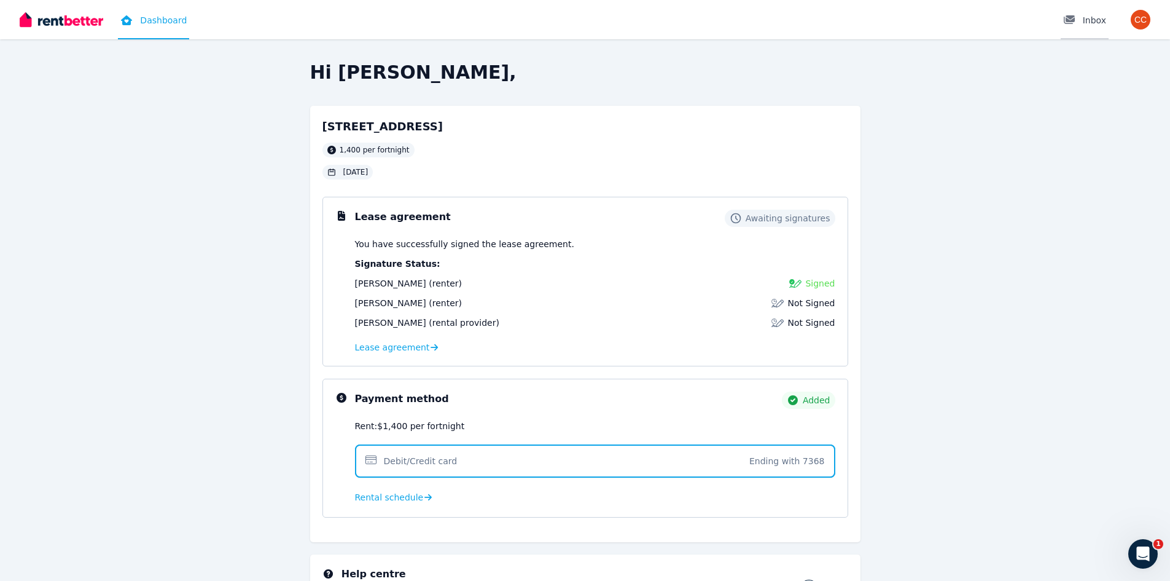
click at [1093, 18] on div "Inbox" at bounding box center [1085, 20] width 43 height 12
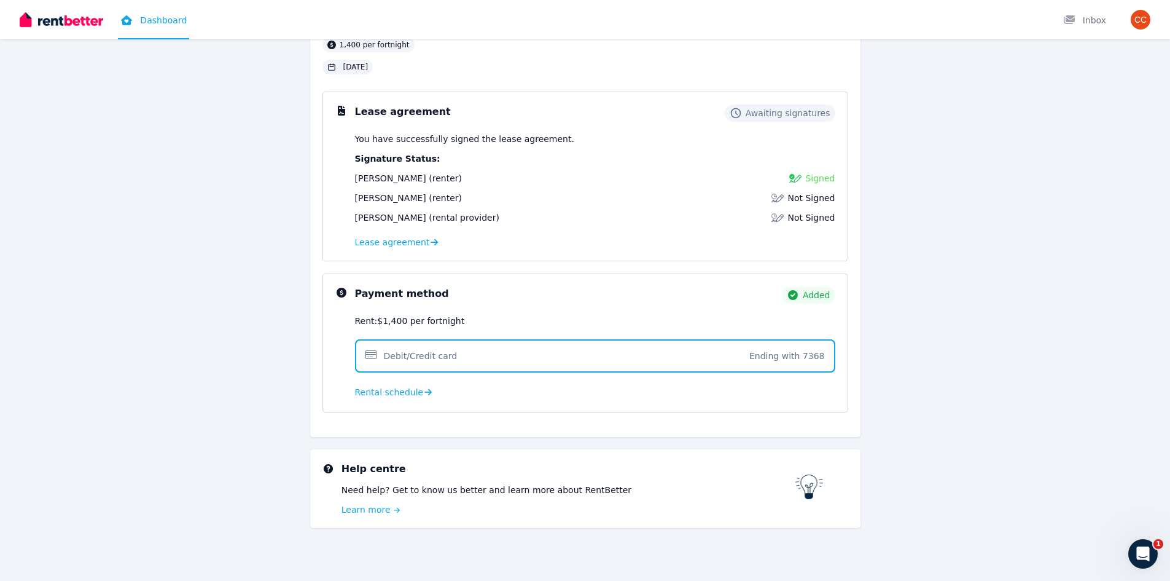
scroll to position [109, 0]
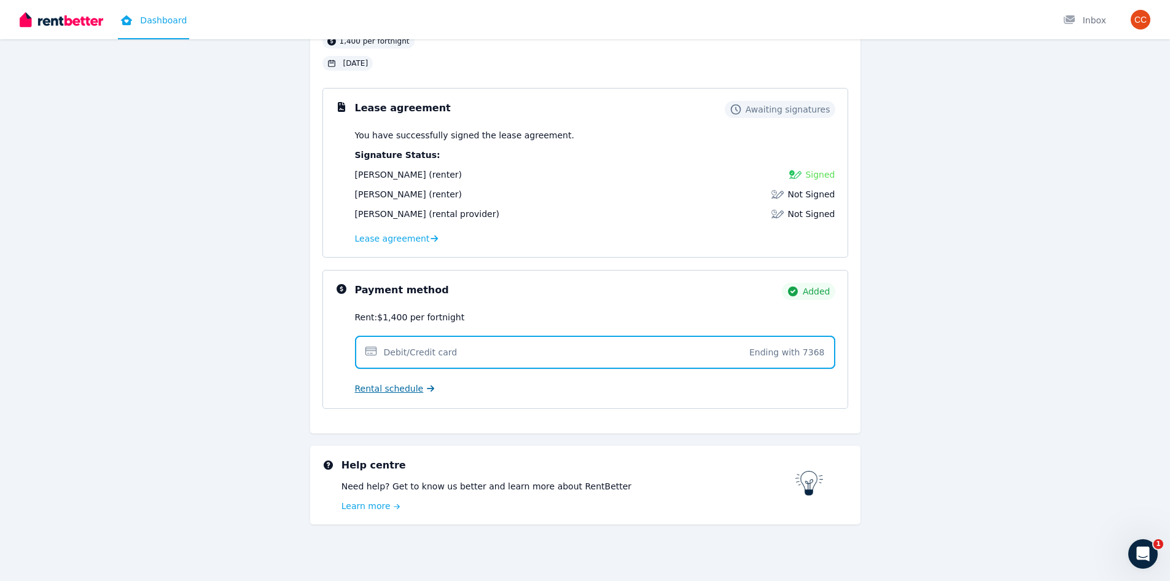
click at [388, 388] on span "Rental schedule" at bounding box center [389, 388] width 69 height 12
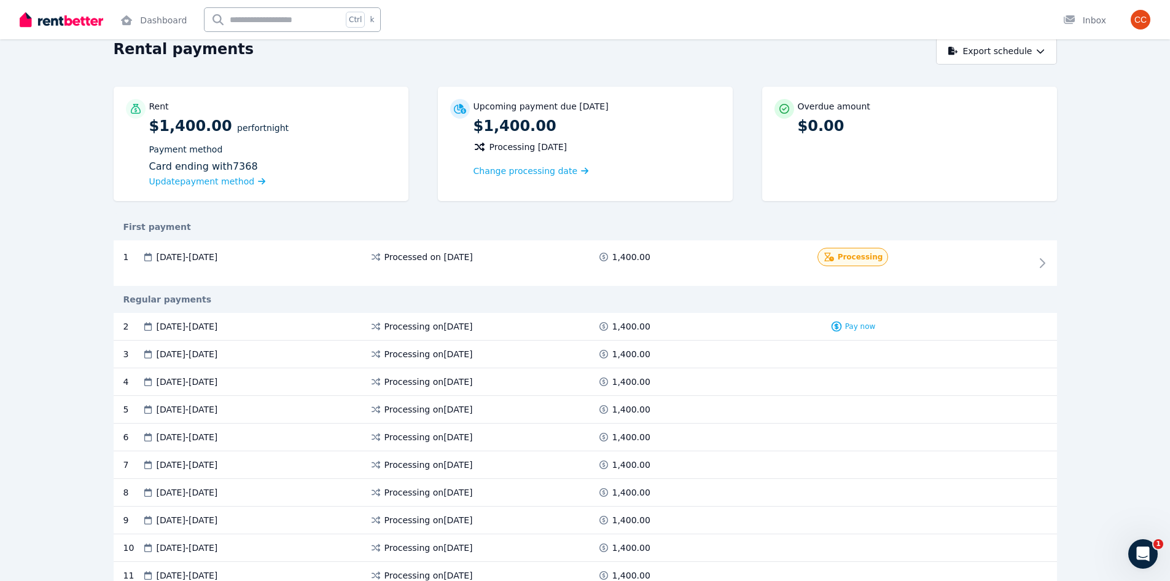
scroll to position [82, 0]
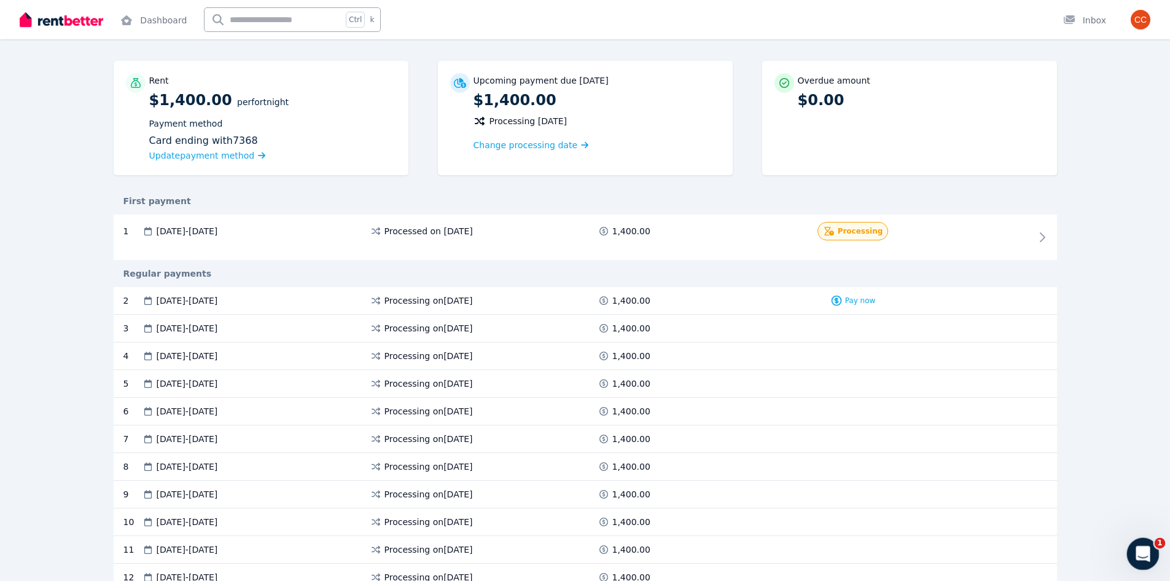
click at [1143, 555] on icon "Open Intercom Messenger" at bounding box center [1142, 552] width 20 height 20
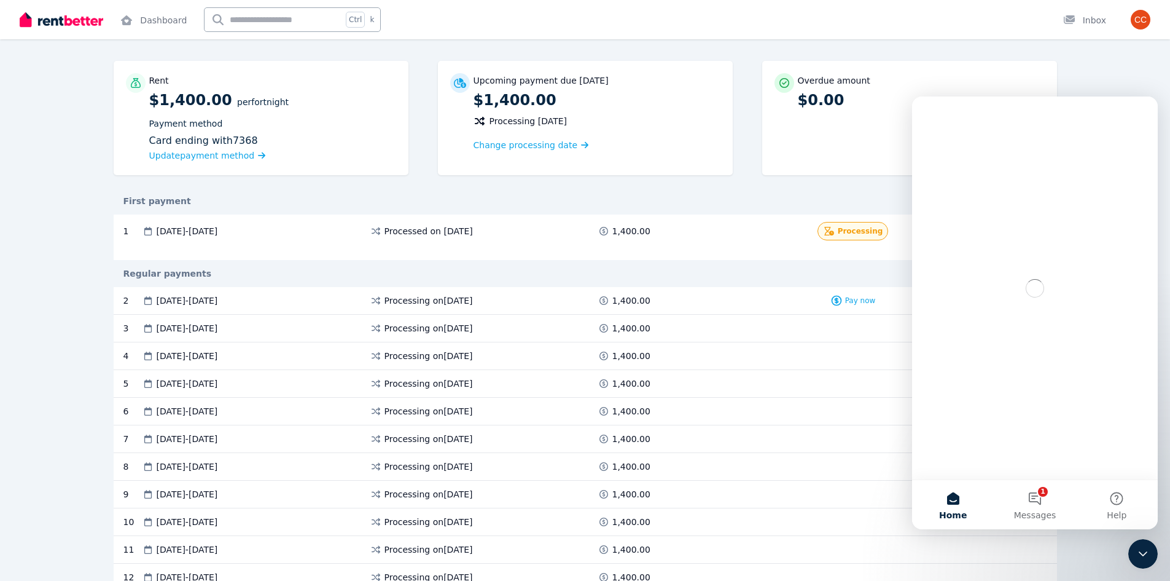
scroll to position [0, 0]
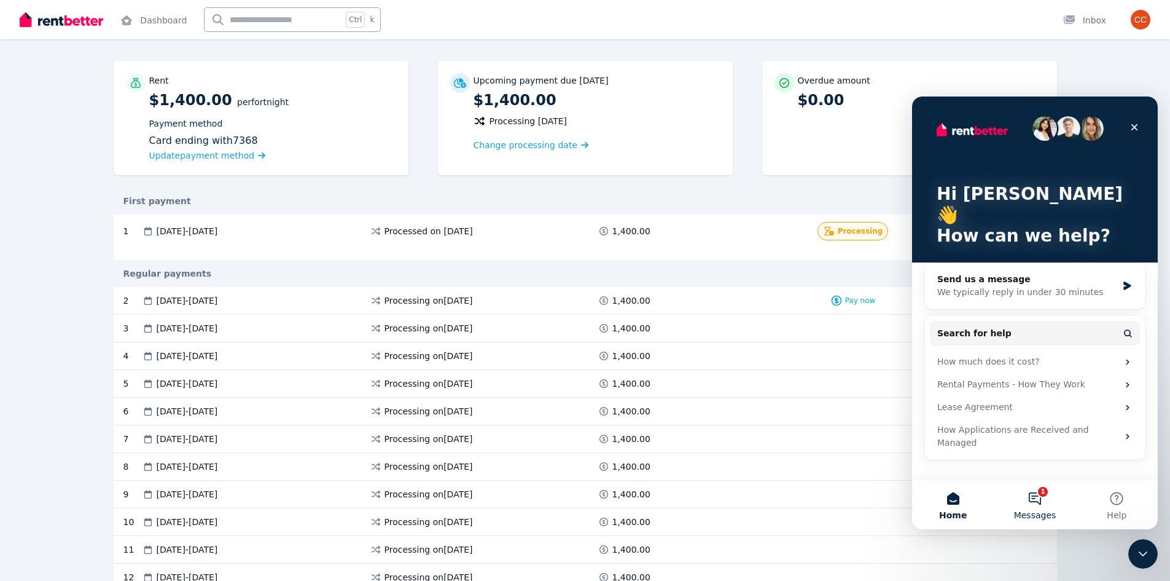
click at [1035, 511] on span "Messages" at bounding box center [1035, 515] width 42 height 9
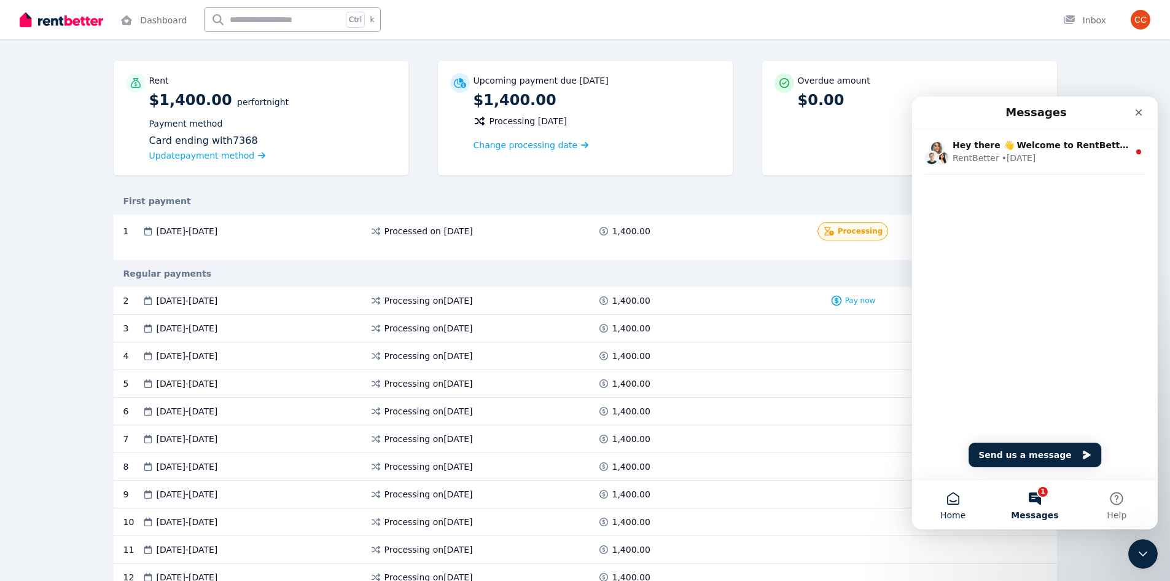
click at [944, 501] on button "Home" at bounding box center [953, 504] width 82 height 49
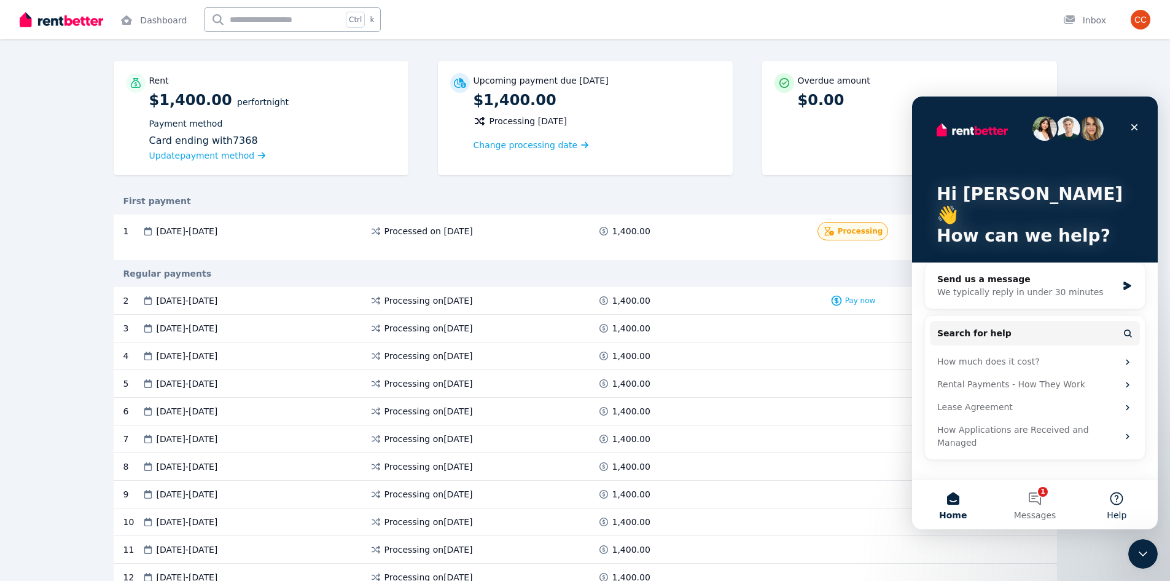
click at [1109, 507] on button "Help" at bounding box center [1117, 504] width 82 height 49
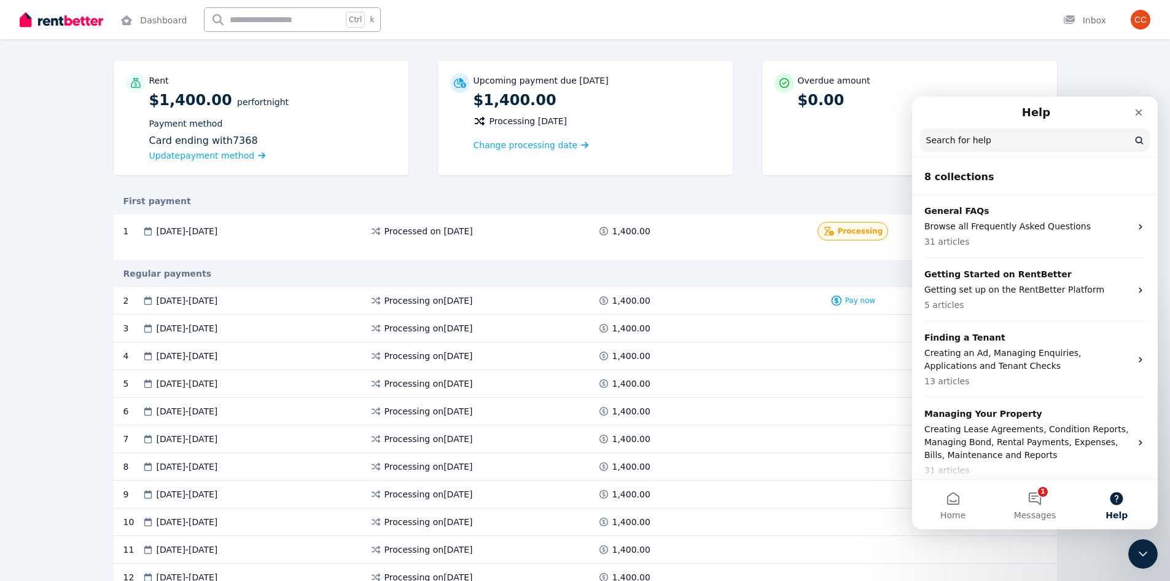
click at [1022, 137] on input "Search for help" at bounding box center [1035, 139] width 230 height 23
click at [1137, 111] on icon "Close" at bounding box center [1139, 113] width 10 height 10
